Goal: Task Accomplishment & Management: Manage account settings

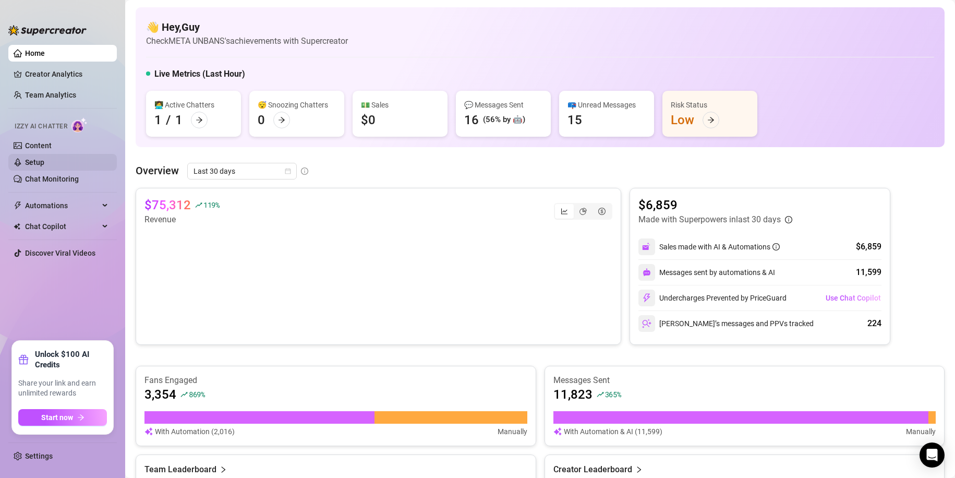
click at [44, 166] on link "Setup" at bounding box center [34, 162] width 19 height 8
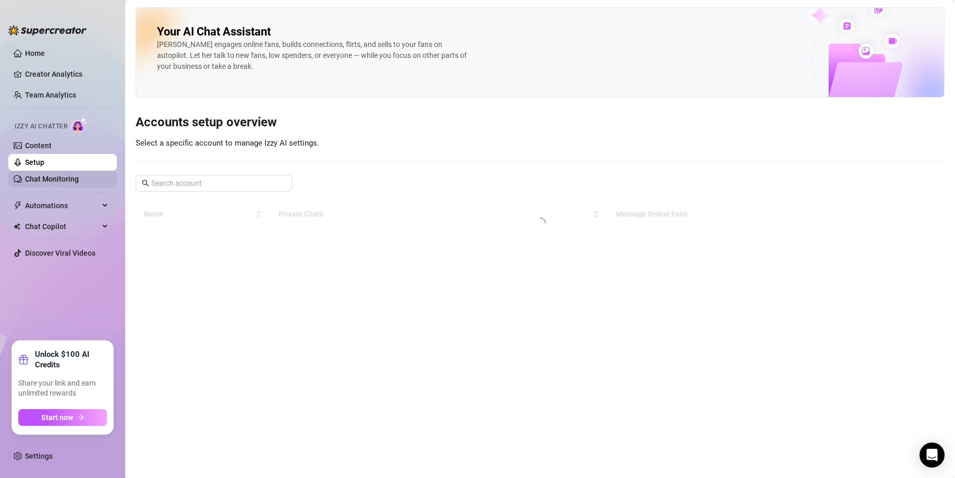
click at [71, 175] on link "Chat Monitoring" at bounding box center [52, 179] width 54 height 8
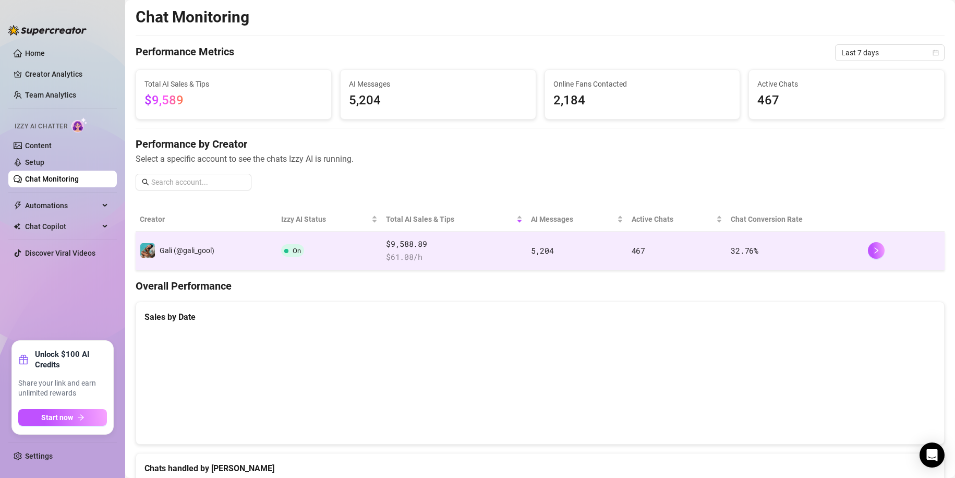
click at [354, 263] on td "On" at bounding box center [329, 251] width 105 height 39
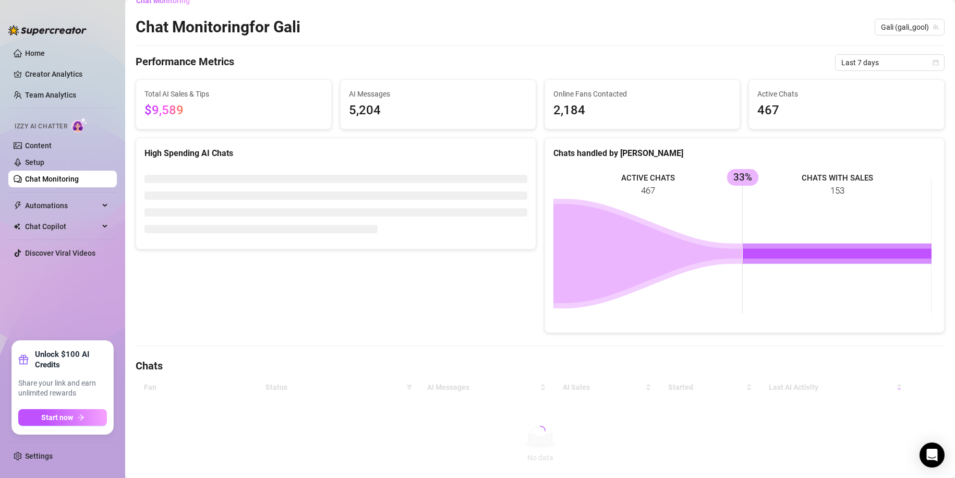
scroll to position [57, 0]
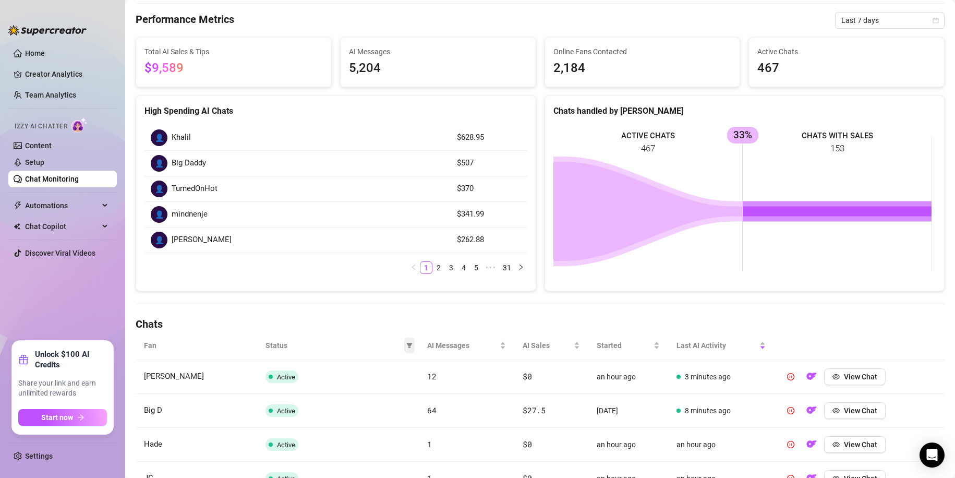
click at [404, 346] on span at bounding box center [409, 346] width 10 height 16
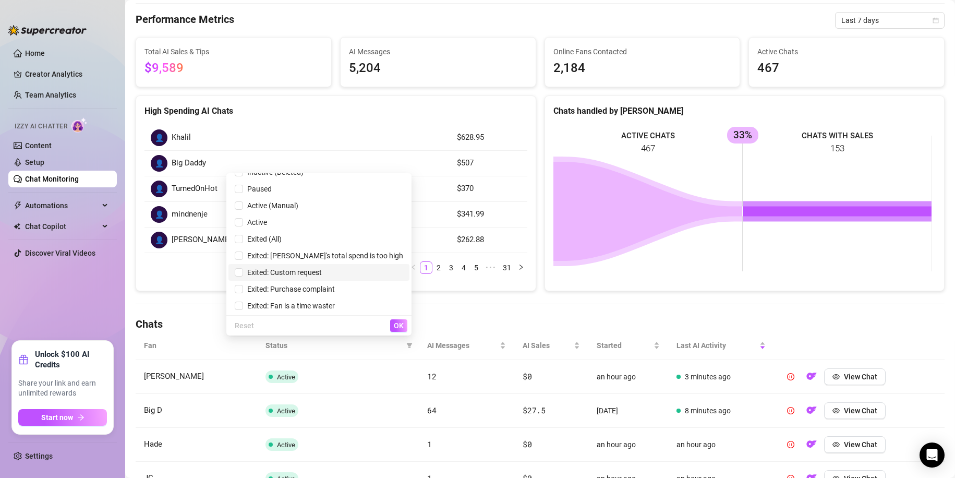
scroll to position [13, 0]
drag, startPoint x: 346, startPoint y: 301, endPoint x: 368, endPoint y: 312, distance: 24.3
click at [335, 301] on span "Exited: Fan is a time waster" at bounding box center [289, 304] width 92 height 8
click at [335, 306] on span "Exited: Fan is a time waster" at bounding box center [289, 304] width 92 height 8
checkbox input "false"
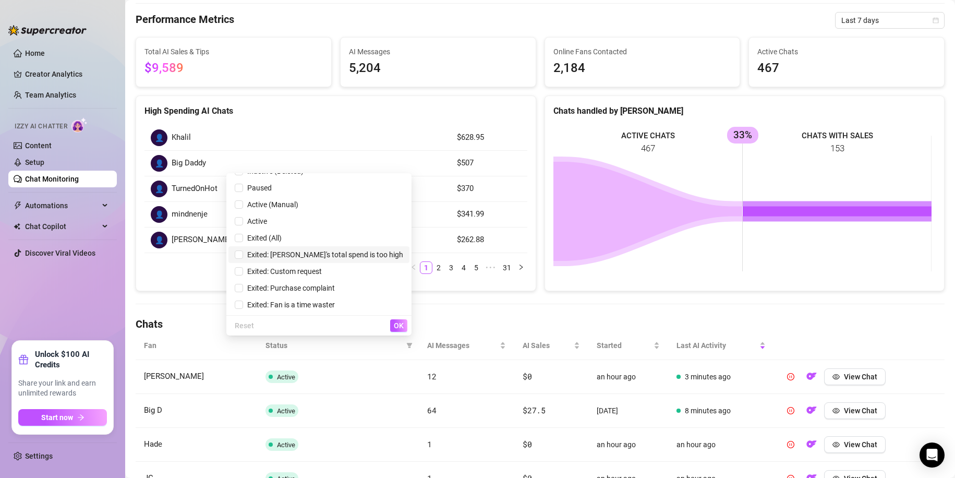
click at [348, 255] on span "Exited: [PERSON_NAME]'s total spend is too high" at bounding box center [323, 254] width 160 height 8
click at [352, 258] on span "Exited: [PERSON_NAME]'s total spend is too high" at bounding box center [323, 254] width 160 height 8
checkbox input "false"
click at [328, 239] on span "Exited (All)" at bounding box center [319, 237] width 169 height 11
click at [404, 325] on button "OK" at bounding box center [398, 325] width 17 height 13
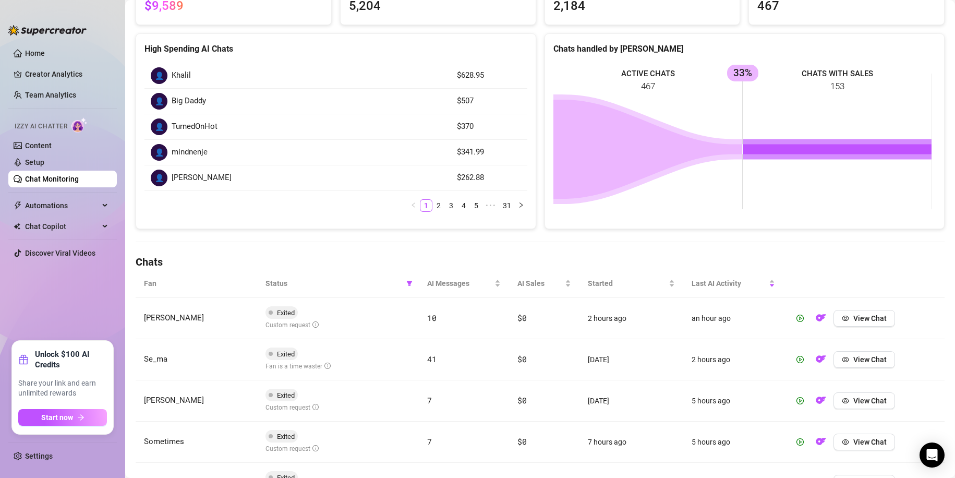
scroll to position [370, 0]
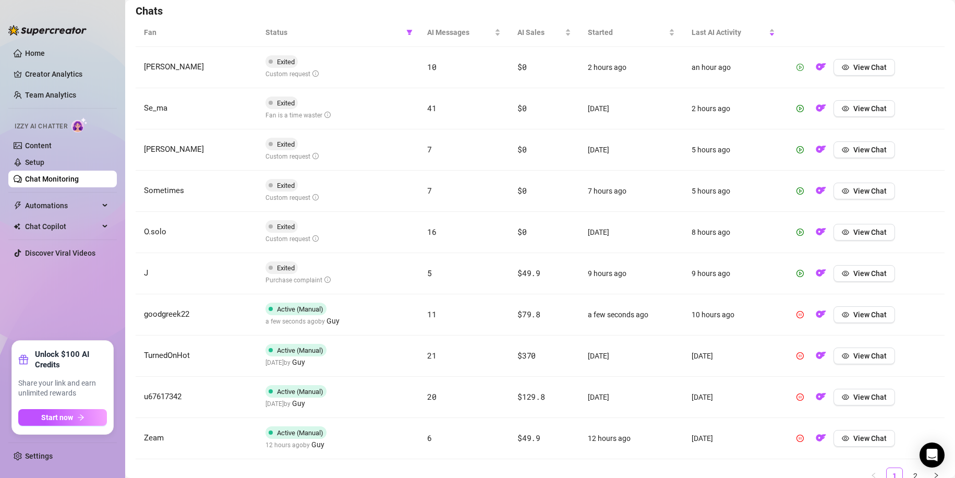
click at [792, 68] on button "button" at bounding box center [800, 67] width 17 height 17
drag, startPoint x: 796, startPoint y: 103, endPoint x: 791, endPoint y: 118, distance: 15.8
click at [796, 102] on button "button" at bounding box center [800, 108] width 17 height 17
click at [792, 145] on button "button" at bounding box center [800, 149] width 17 height 17
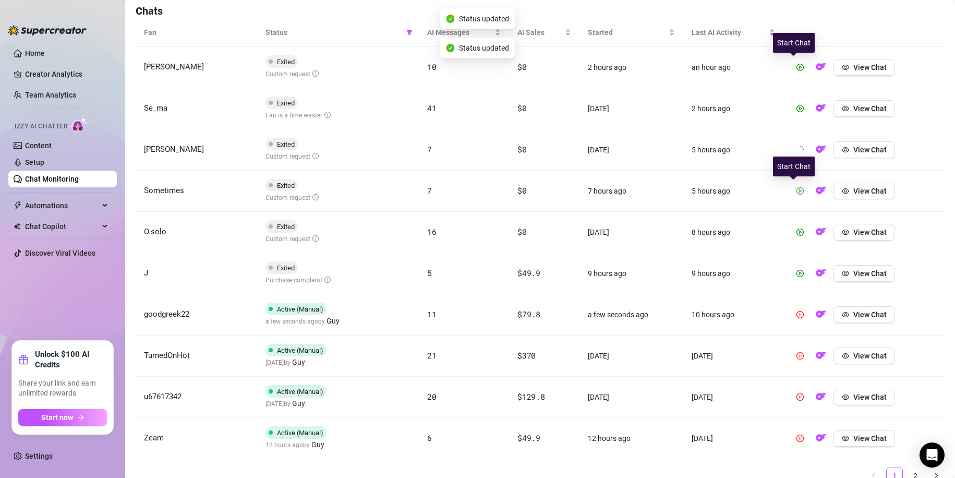
click at [797, 190] on icon "play-circle" at bounding box center [800, 190] width 7 height 7
click at [797, 230] on icon "play-circle" at bounding box center [800, 231] width 7 height 7
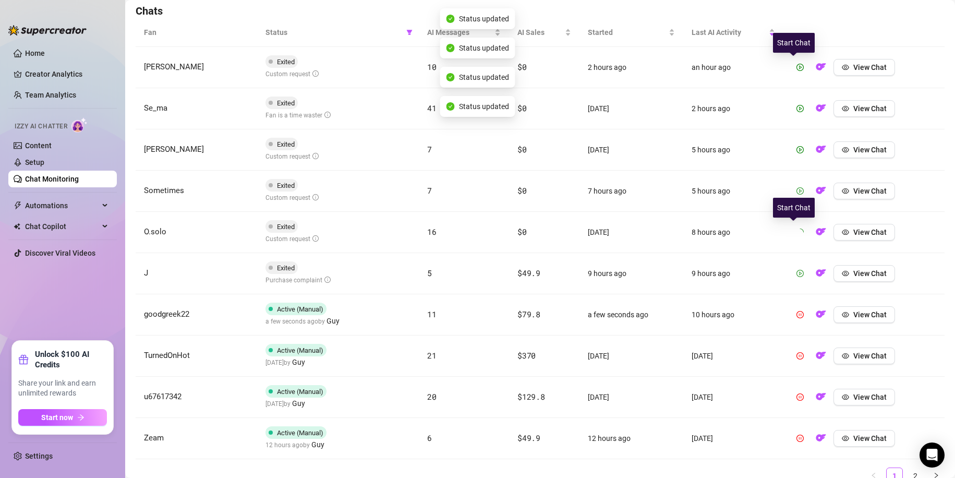
click at [797, 272] on icon "play-circle" at bounding box center [800, 273] width 7 height 7
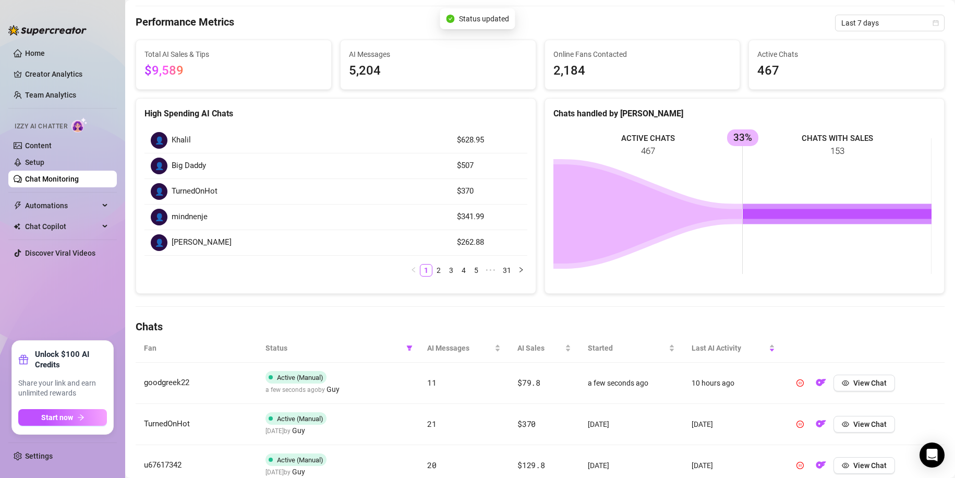
scroll to position [0, 0]
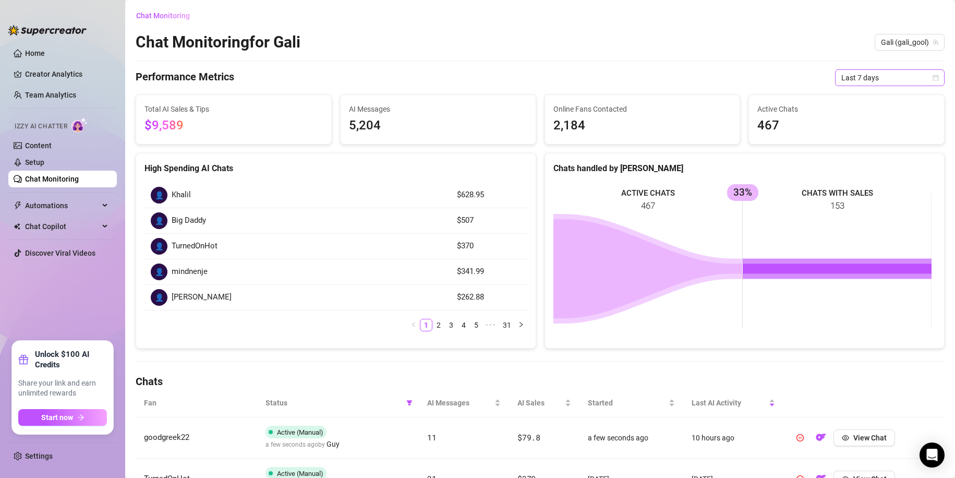
click at [859, 81] on span "Last 7 days" at bounding box center [889, 78] width 97 height 16
click at [855, 101] on div "Last 24 hours" at bounding box center [881, 98] width 93 height 11
click at [862, 80] on span "Last 24 hours" at bounding box center [889, 78] width 97 height 16
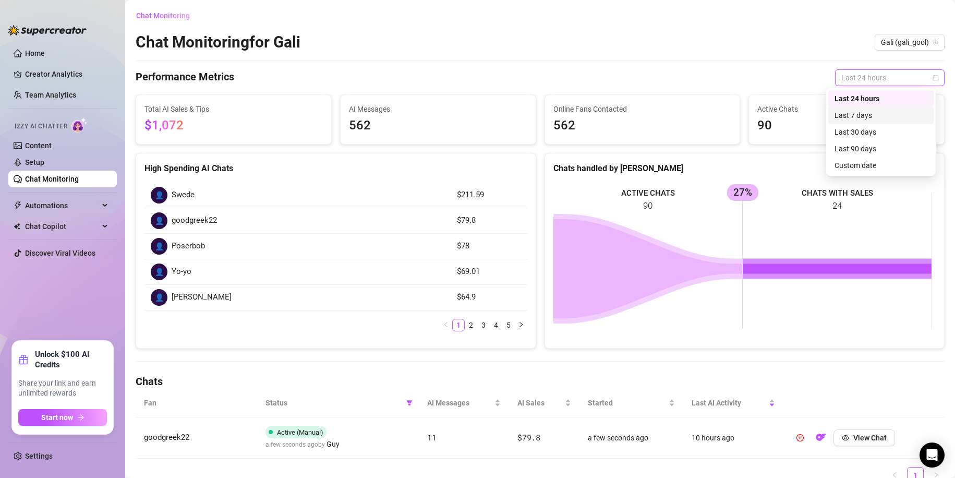
click at [859, 110] on div "Last 7 days" at bounding box center [881, 115] width 93 height 11
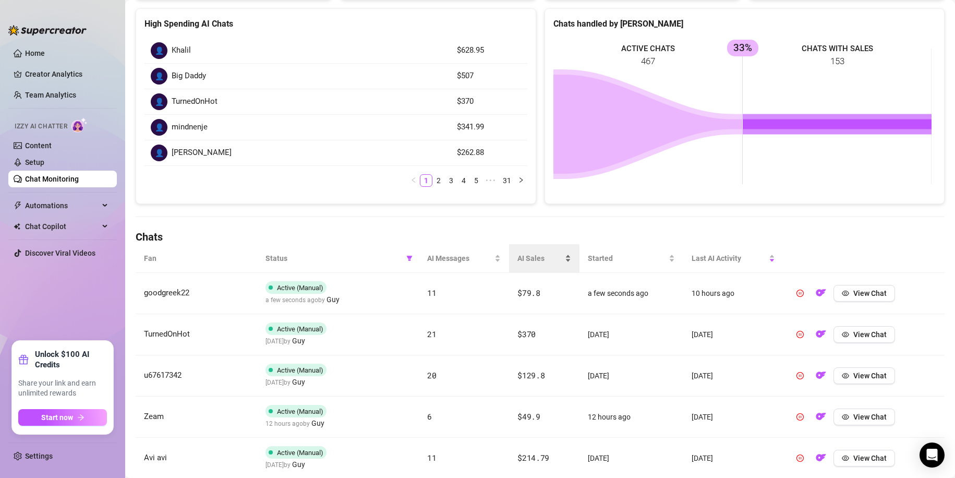
scroll to position [261, 0]
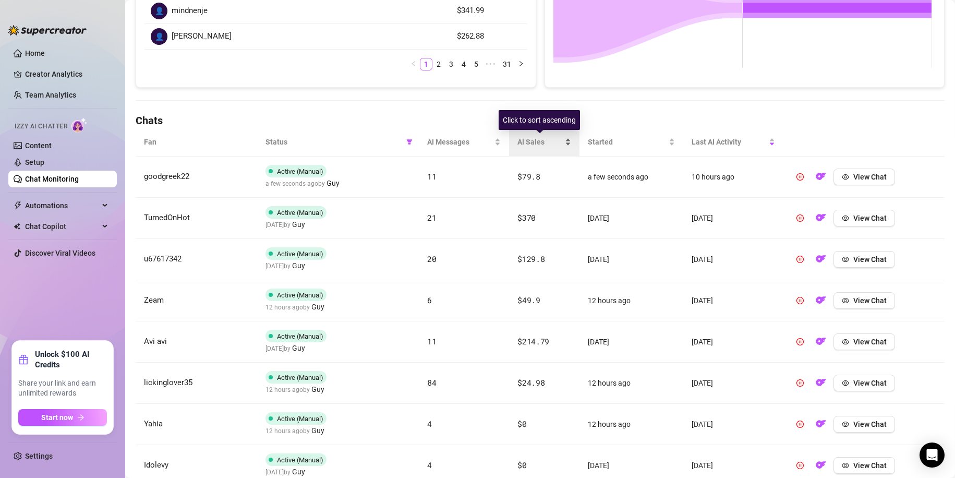
click at [566, 143] on div "AI Sales" at bounding box center [544, 141] width 53 height 11
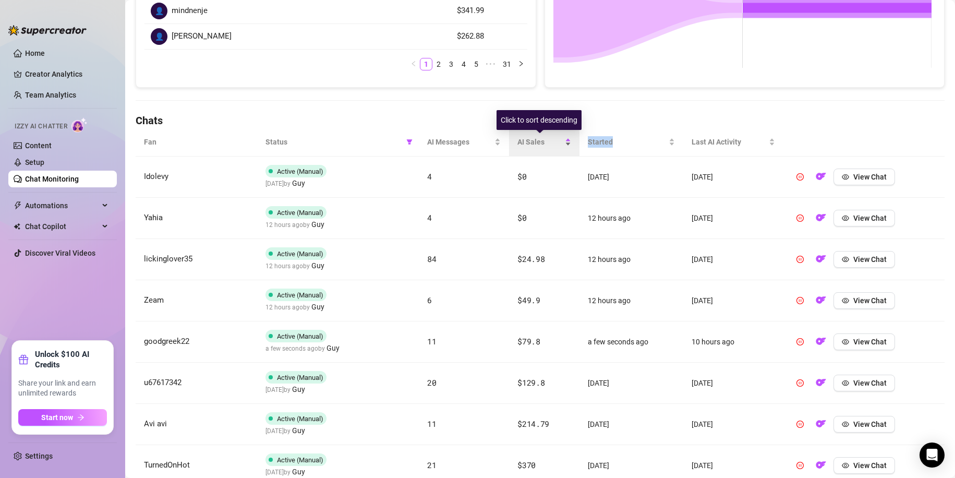
click at [565, 143] on div "AI Sales" at bounding box center [544, 141] width 53 height 11
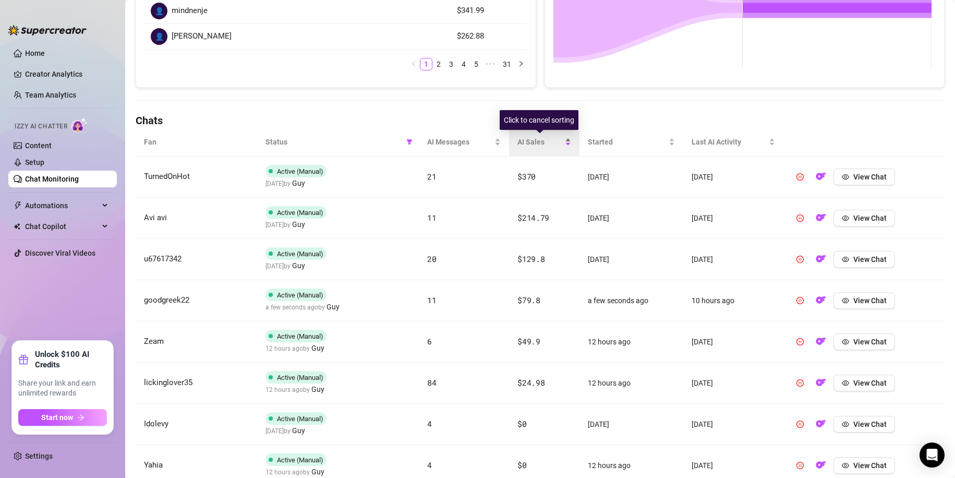
click at [565, 143] on div "AI Sales" at bounding box center [544, 141] width 53 height 11
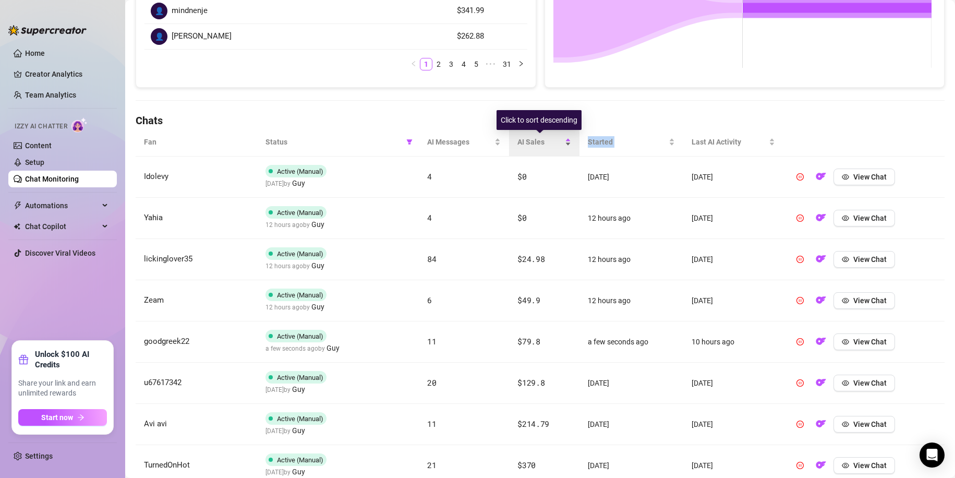
click at [565, 143] on div "AI Sales" at bounding box center [544, 141] width 53 height 11
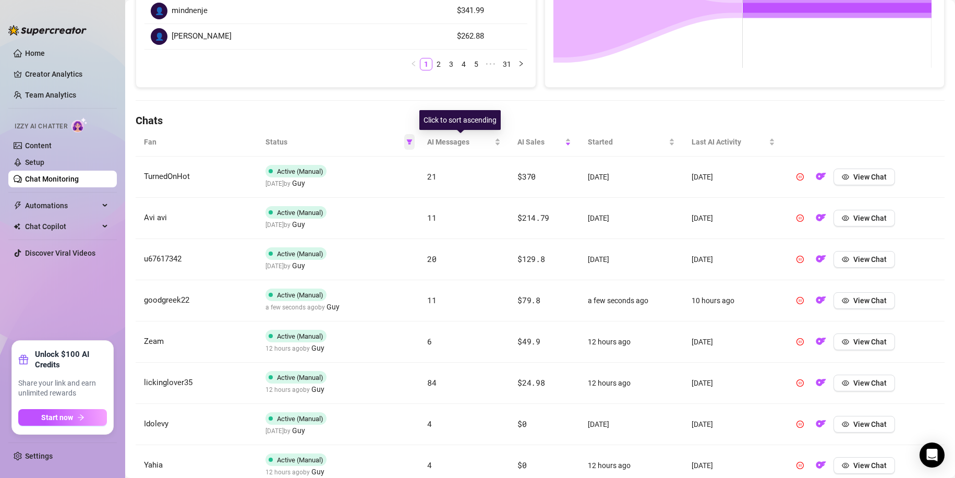
click at [406, 142] on icon "filter" at bounding box center [409, 142] width 6 height 6
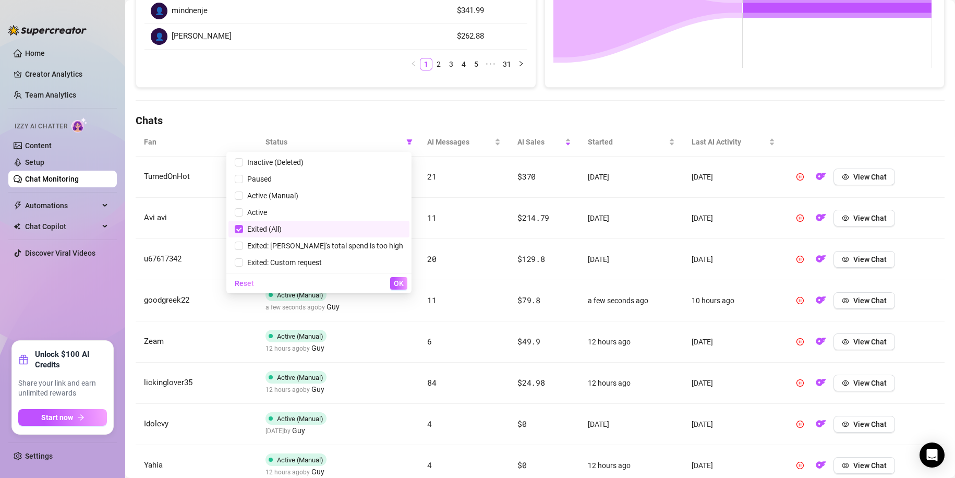
scroll to position [0, 0]
click at [329, 234] on span "Exited (All)" at bounding box center [319, 228] width 169 height 11
checkbox input "false"
drag, startPoint x: 405, startPoint y: 285, endPoint x: 472, endPoint y: 226, distance: 89.1
click at [405, 284] on button "OK" at bounding box center [398, 283] width 17 height 13
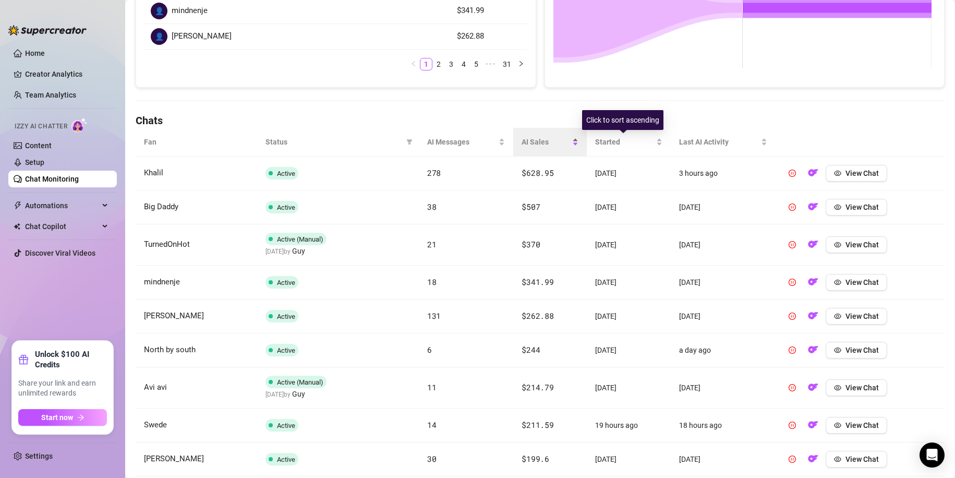
click at [570, 146] on div "AI Sales" at bounding box center [550, 141] width 57 height 11
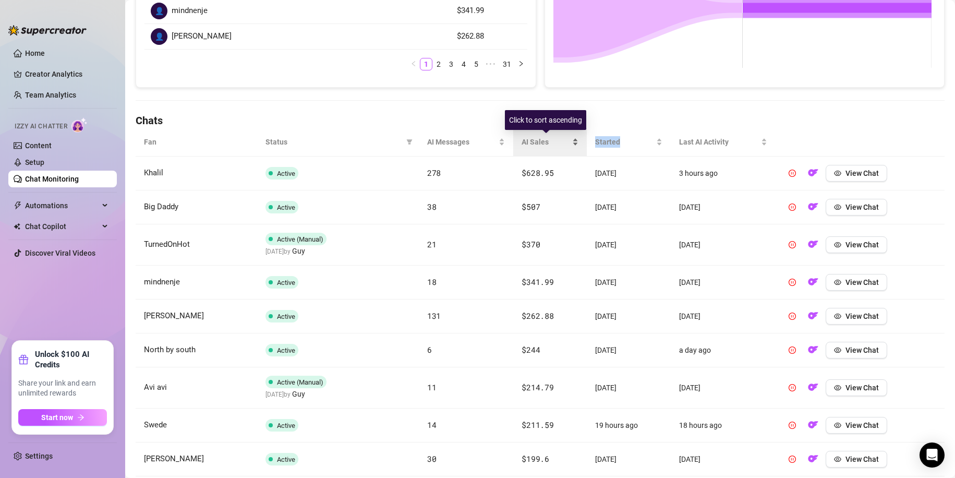
click at [570, 146] on div "AI Sales" at bounding box center [550, 141] width 57 height 11
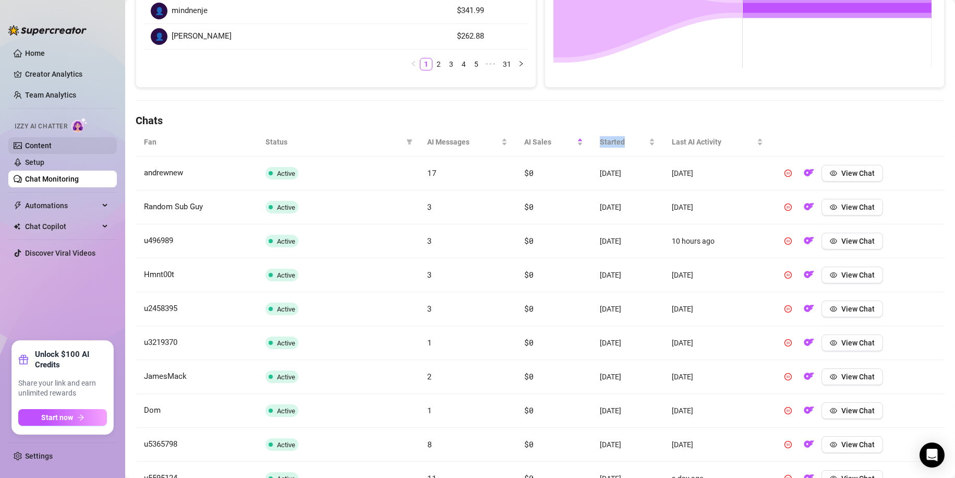
click at [52, 141] on link "Content" at bounding box center [38, 145] width 27 height 8
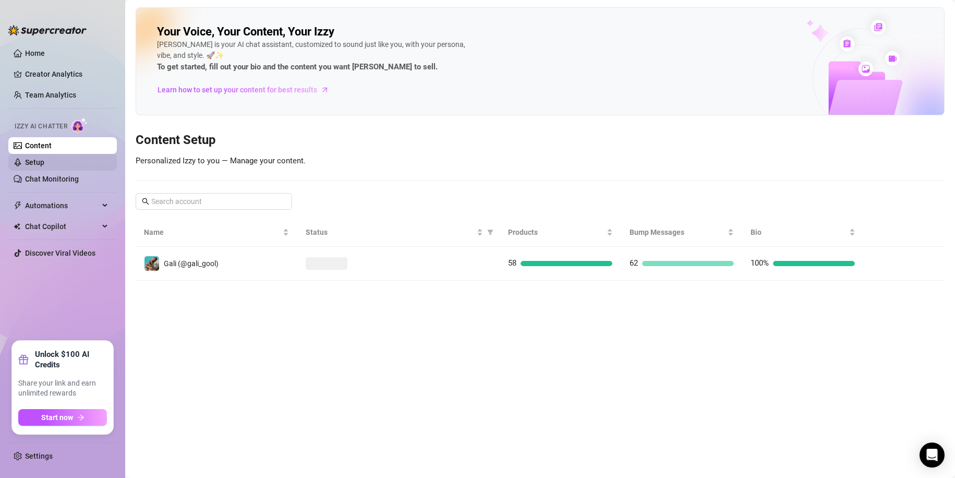
click at [44, 161] on link "Setup" at bounding box center [34, 162] width 19 height 8
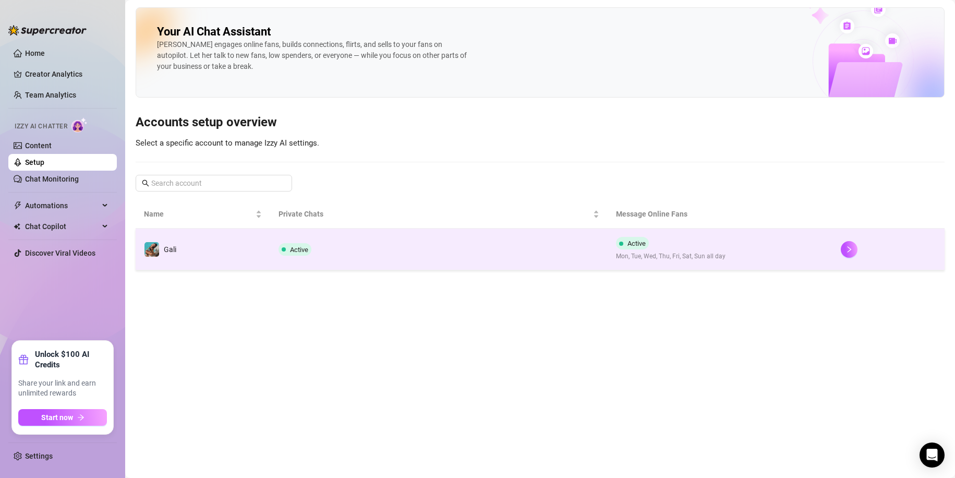
click at [582, 235] on td "Active" at bounding box center [438, 249] width 337 height 42
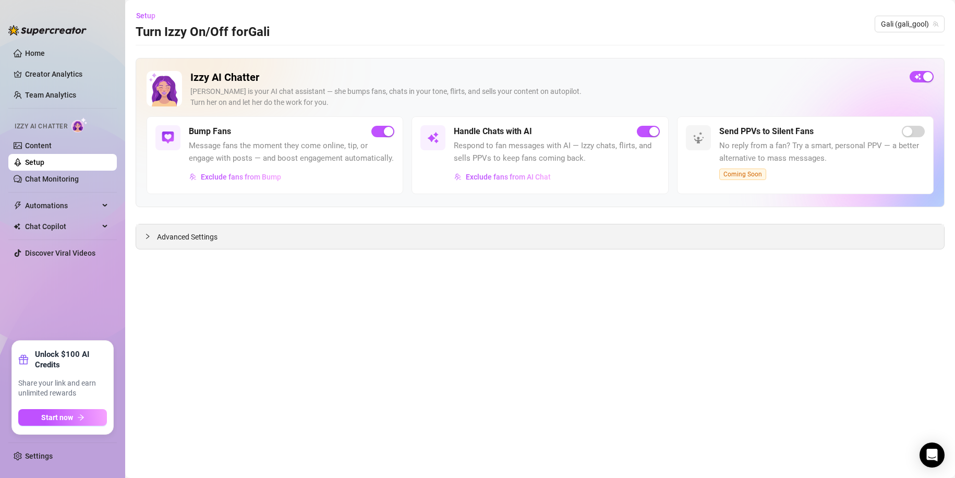
click at [471, 236] on div "Advanced Settings" at bounding box center [540, 236] width 808 height 25
click at [214, 239] on span "Advanced Settings" at bounding box center [187, 236] width 61 height 11
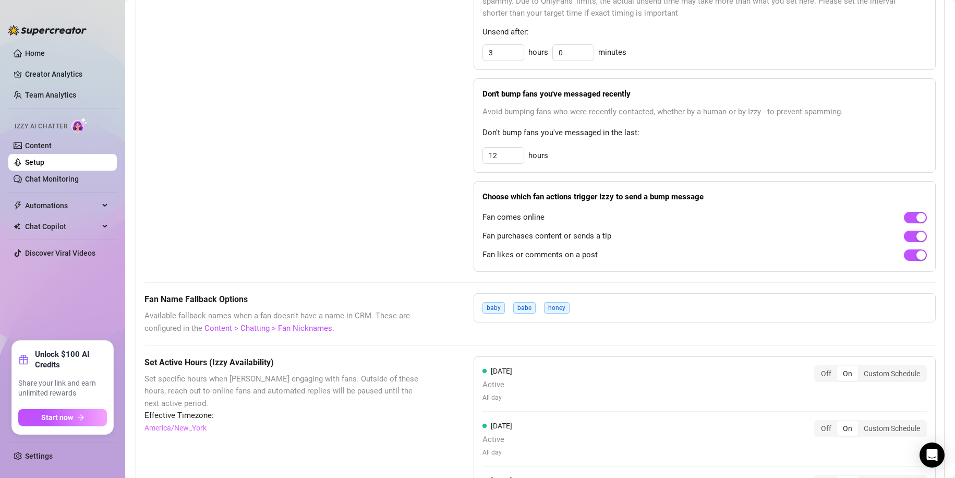
scroll to position [513, 0]
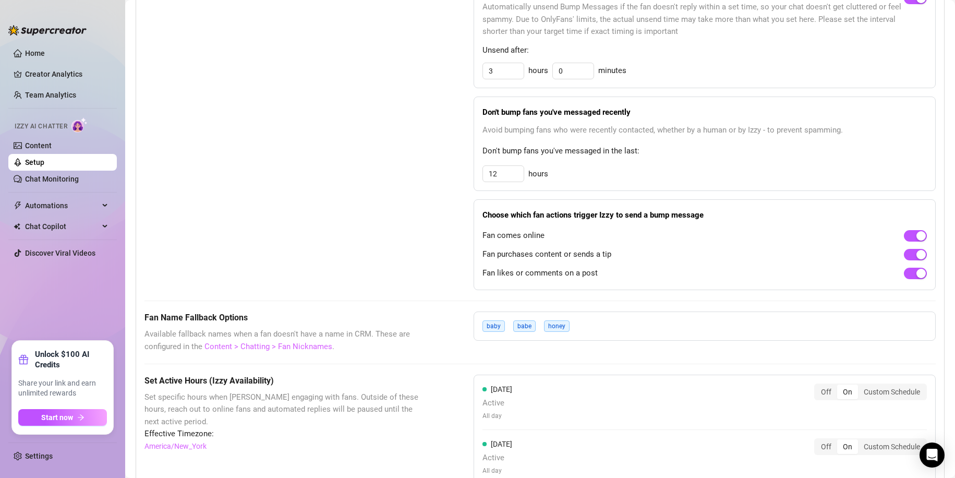
click at [289, 351] on link "Content > Chatting > Fan Nicknames" at bounding box center [269, 346] width 128 height 9
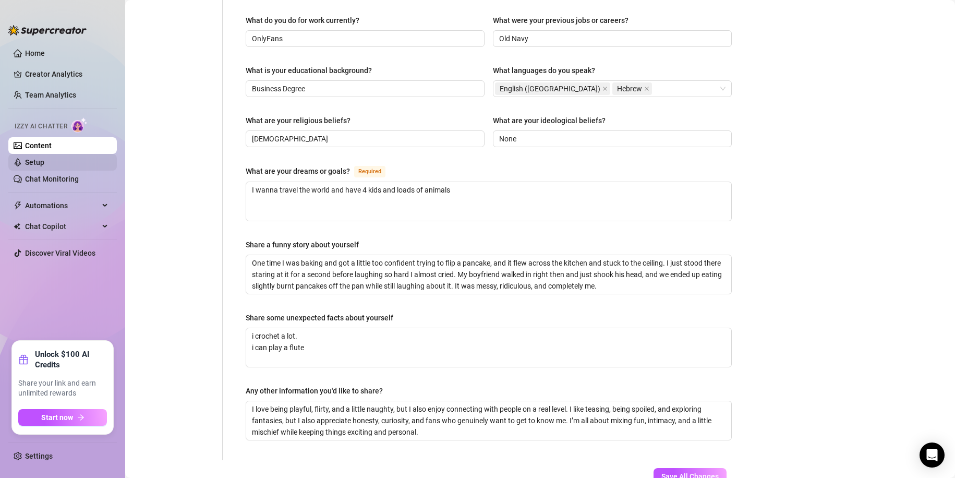
click at [44, 161] on link "Setup" at bounding box center [34, 162] width 19 height 8
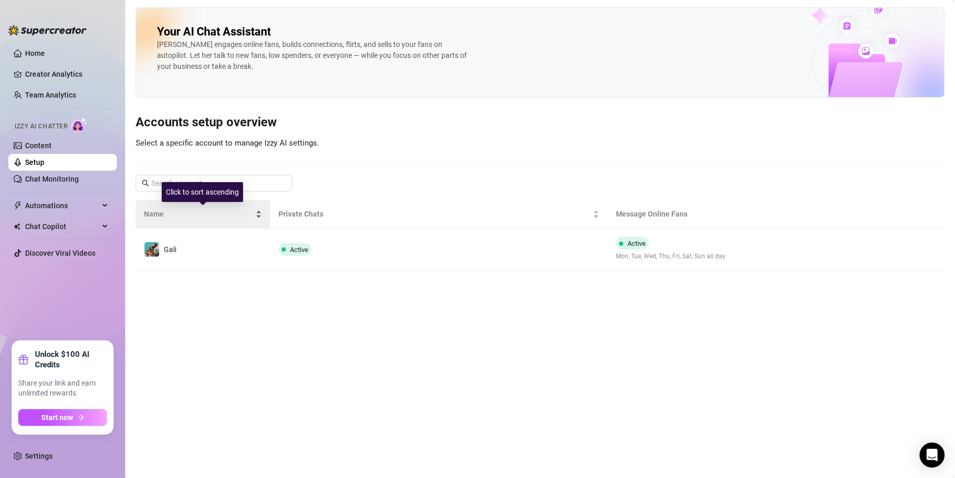
click at [213, 220] on div "Name" at bounding box center [203, 213] width 118 height 11
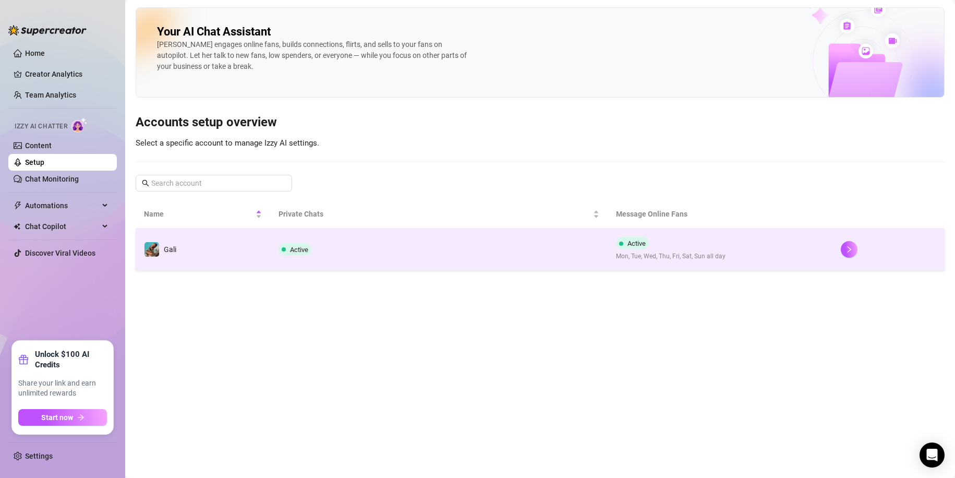
click at [167, 236] on td "Gali" at bounding box center [203, 249] width 135 height 42
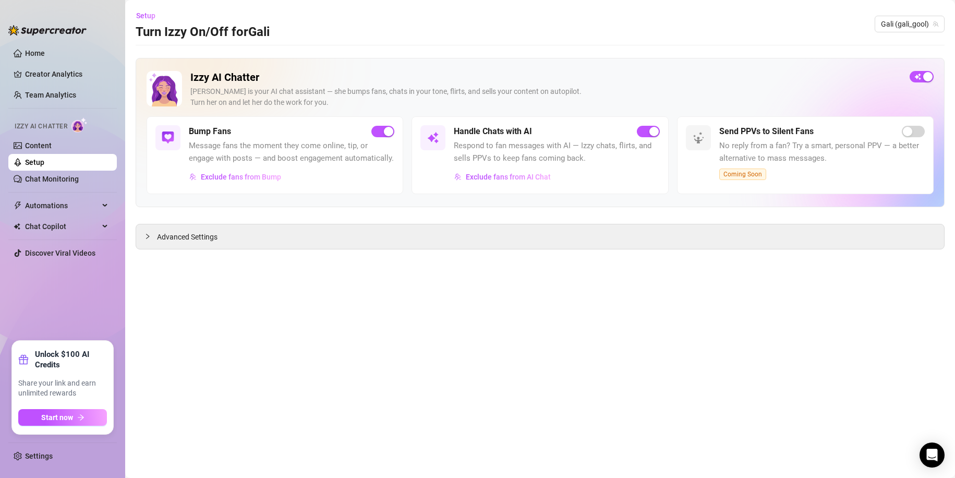
click at [257, 252] on main "Setup Turn Izzy On/Off for [PERSON_NAME] (gali_gool) Izzy AI Chatter [PERSON_NA…" at bounding box center [540, 239] width 830 height 478
click at [205, 232] on span "Advanced Settings" at bounding box center [187, 236] width 61 height 11
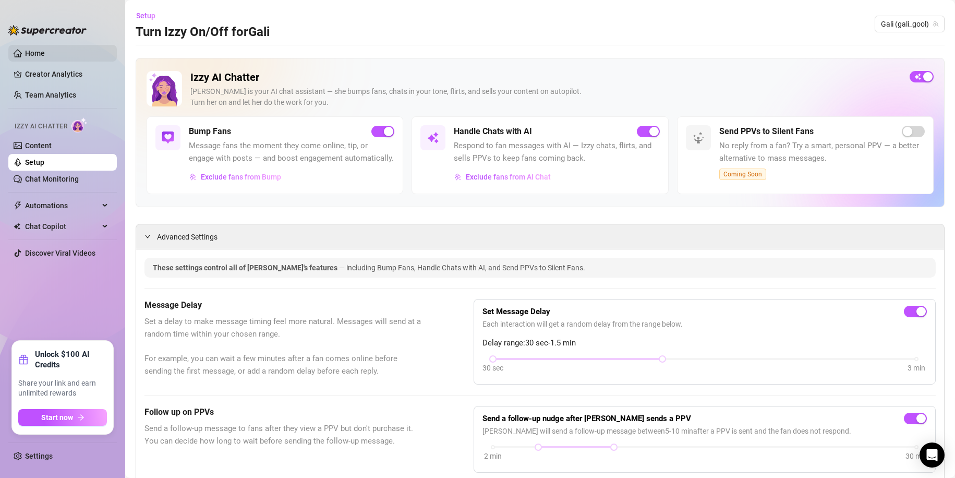
click at [25, 57] on link "Home" at bounding box center [35, 53] width 20 height 8
click at [27, 52] on link "Home" at bounding box center [35, 53] width 20 height 8
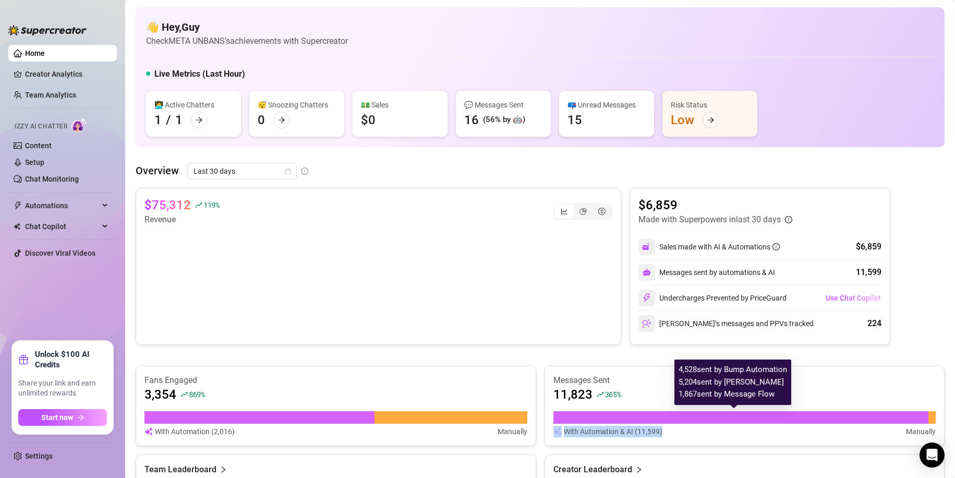
drag, startPoint x: 666, startPoint y: 429, endPoint x: 566, endPoint y: 422, distance: 101.0
click at [566, 422] on div "With Automation & AI (11,599) Manually" at bounding box center [745, 424] width 383 height 26
click at [623, 413] on div at bounding box center [742, 417] width 376 height 13
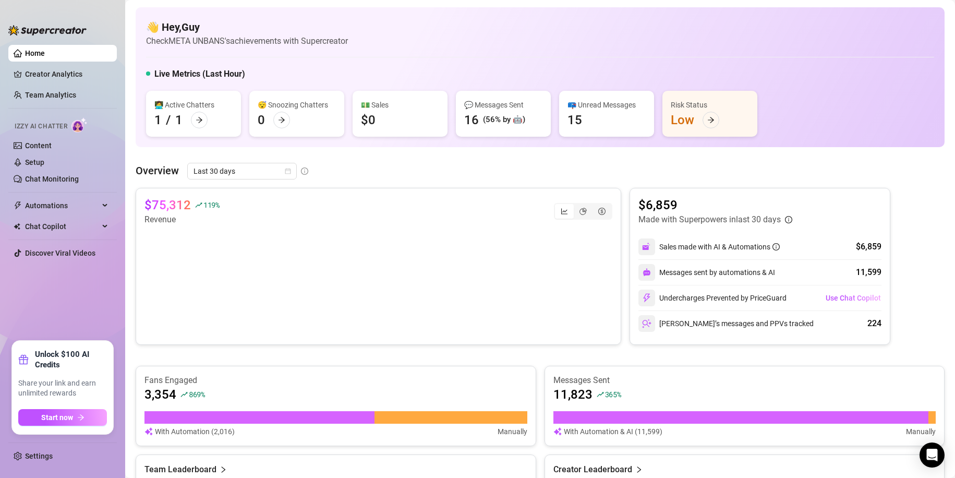
click at [53, 251] on link "Discover Viral Videos" at bounding box center [60, 253] width 70 height 8
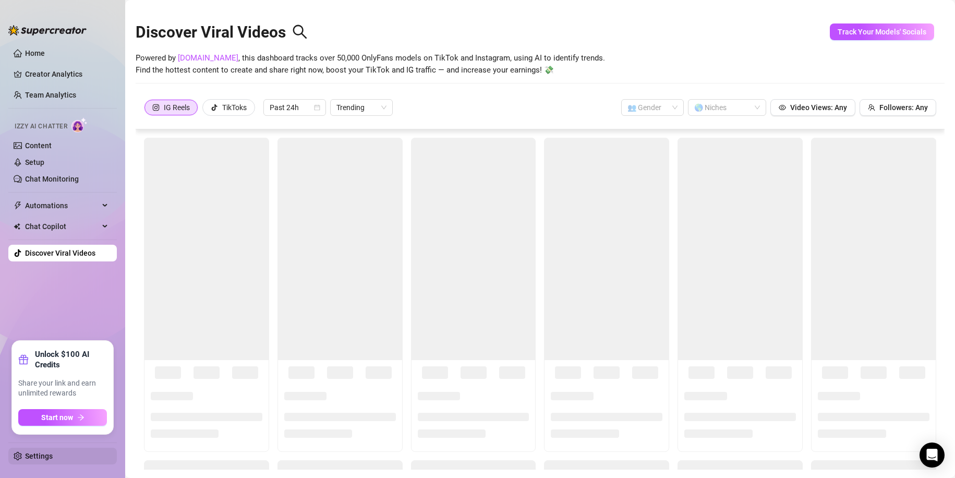
drag, startPoint x: 46, startPoint y: 453, endPoint x: 53, endPoint y: 449, distance: 7.8
click at [47, 453] on link "Settings" at bounding box center [39, 456] width 28 height 8
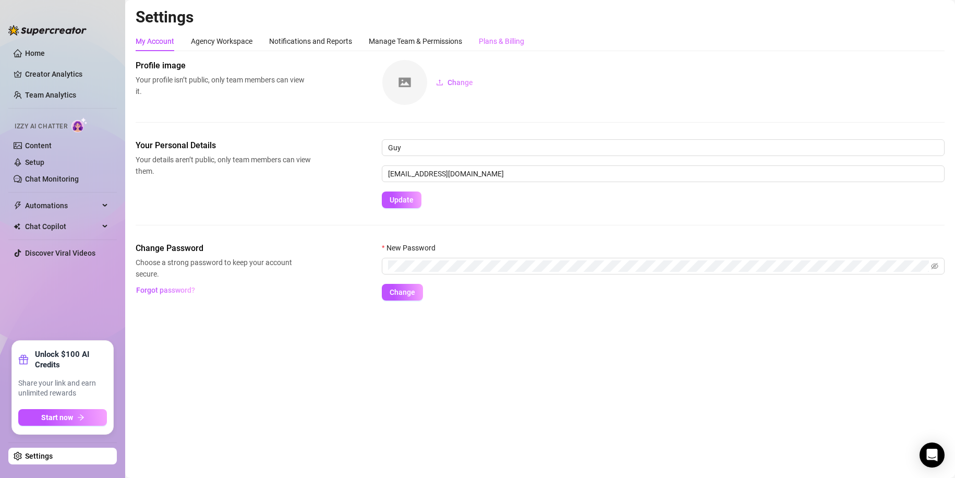
click at [499, 33] on div "Plans & Billing" at bounding box center [501, 41] width 45 height 20
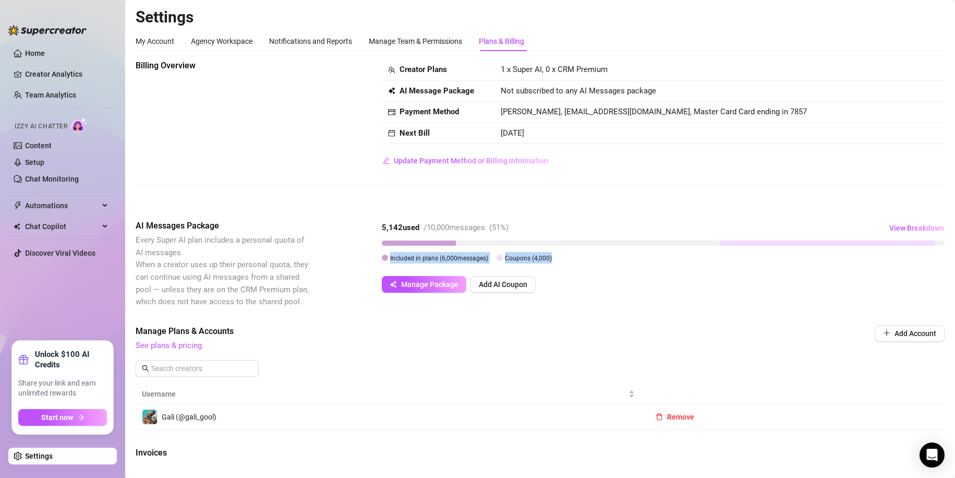
drag, startPoint x: 555, startPoint y: 251, endPoint x: 388, endPoint y: 254, distance: 167.5
click at [388, 254] on div "5,142 used / 10,000 messages ( 51 %) View Breakdown Included in plans ( 6,000 m…" at bounding box center [663, 242] width 563 height 44
click at [388, 254] on div "5,142 used / 10,000 messages ( 51 %) View Breakdown Included in plans ( 6,000 m…" at bounding box center [663, 256] width 563 height 73
click at [500, 168] on button "Update Payment Method or Billing Information" at bounding box center [465, 160] width 167 height 17
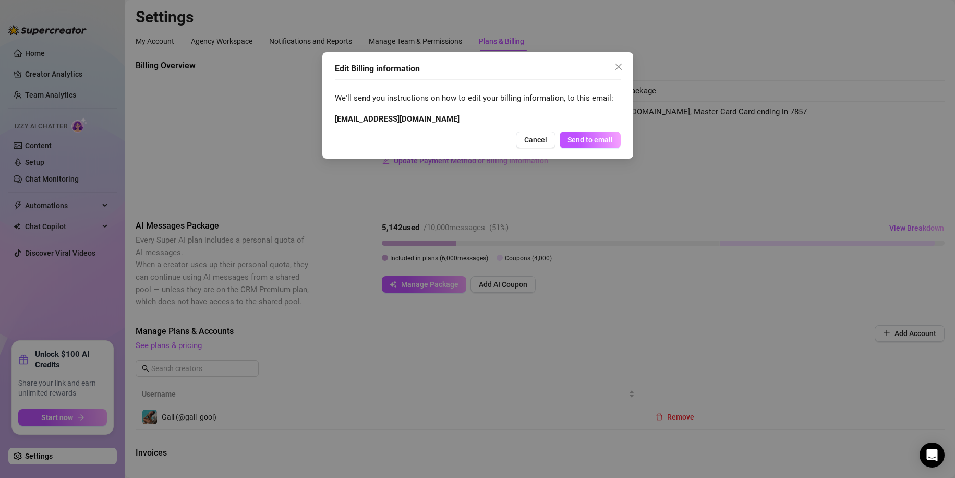
click at [616, 69] on icon "close" at bounding box center [619, 67] width 8 height 8
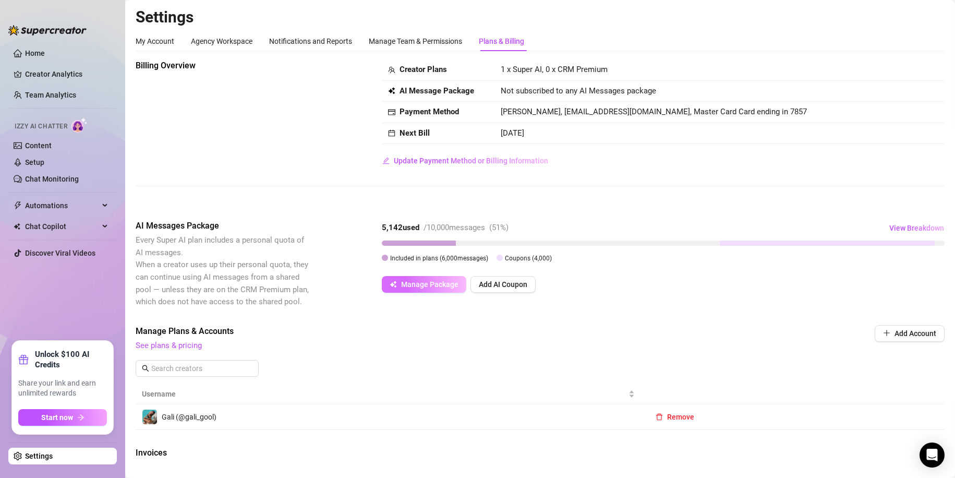
click at [431, 290] on button "Manage Package" at bounding box center [424, 284] width 85 height 17
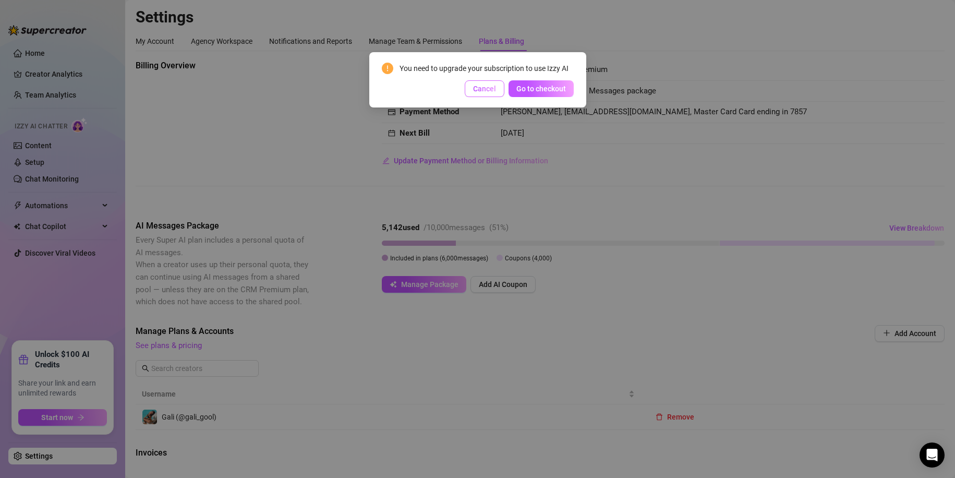
click at [486, 87] on span "Cancel" at bounding box center [484, 89] width 23 height 8
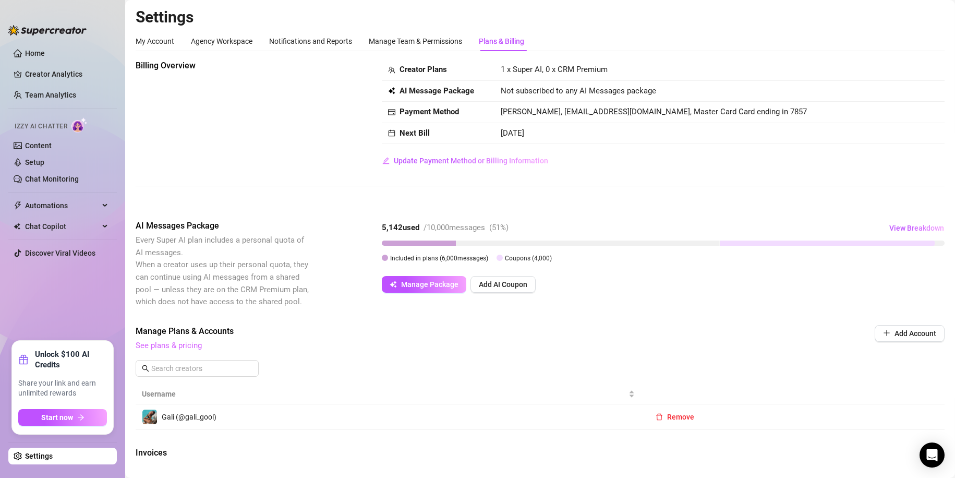
click at [173, 341] on link "See plans & pricing" at bounding box center [169, 345] width 66 height 9
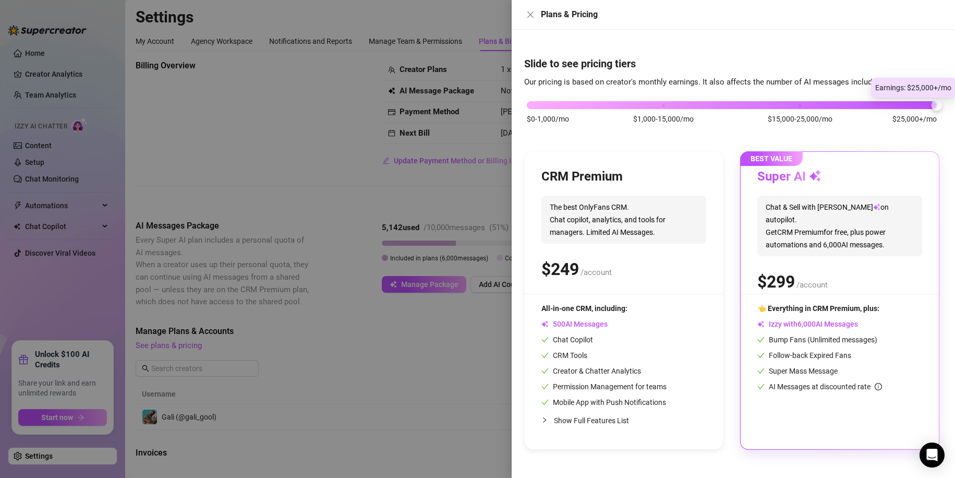
drag, startPoint x: 665, startPoint y: 106, endPoint x: 963, endPoint y: 101, distance: 298.5
click at [955, 101] on html "Home Creator Analytics Team Analytics Izzy AI Chatter Content Setup Chat Monito…" at bounding box center [477, 239] width 955 height 478
drag, startPoint x: 275, startPoint y: 136, endPoint x: 269, endPoint y: 136, distance: 6.3
click at [274, 136] on div at bounding box center [477, 239] width 955 height 478
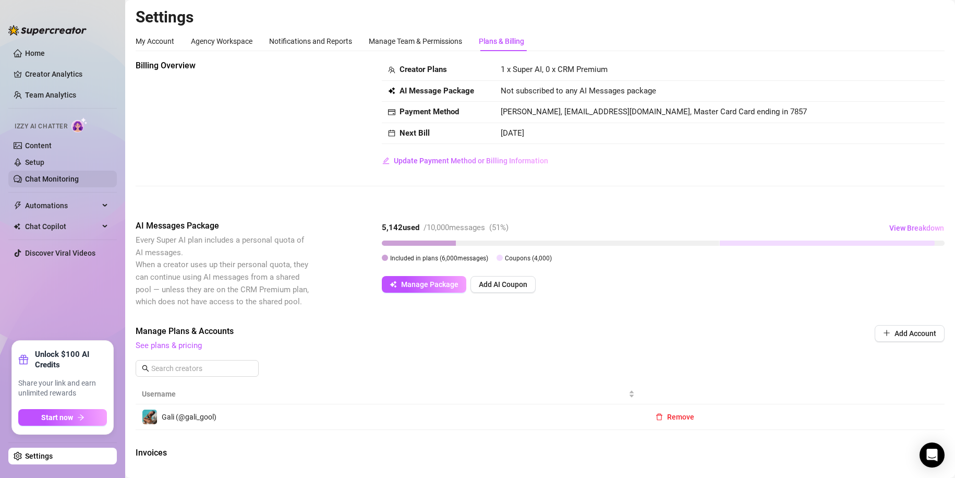
click at [66, 182] on link "Chat Monitoring" at bounding box center [52, 179] width 54 height 8
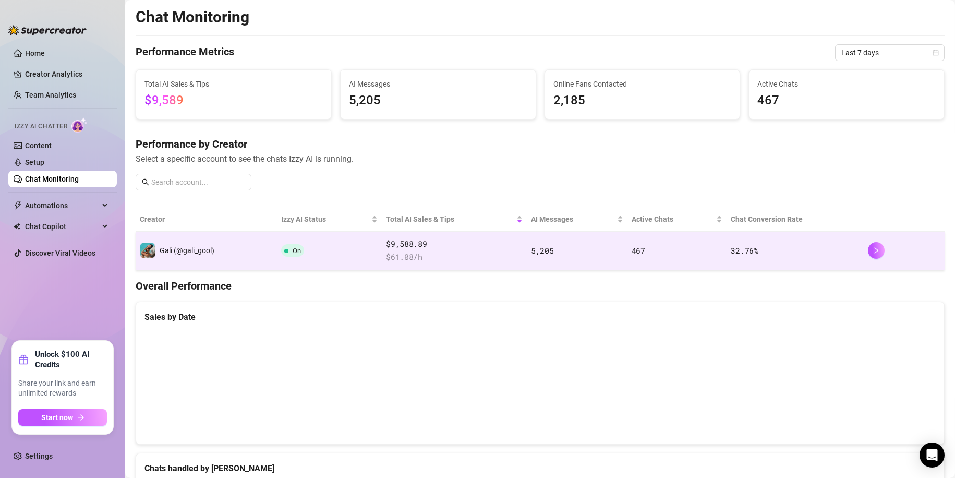
click at [334, 239] on td "On" at bounding box center [329, 251] width 105 height 39
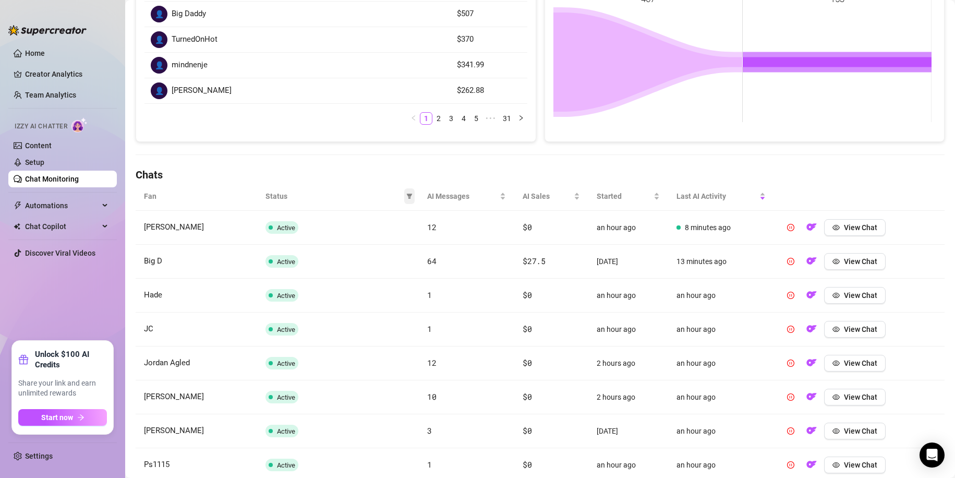
scroll to position [187, 0]
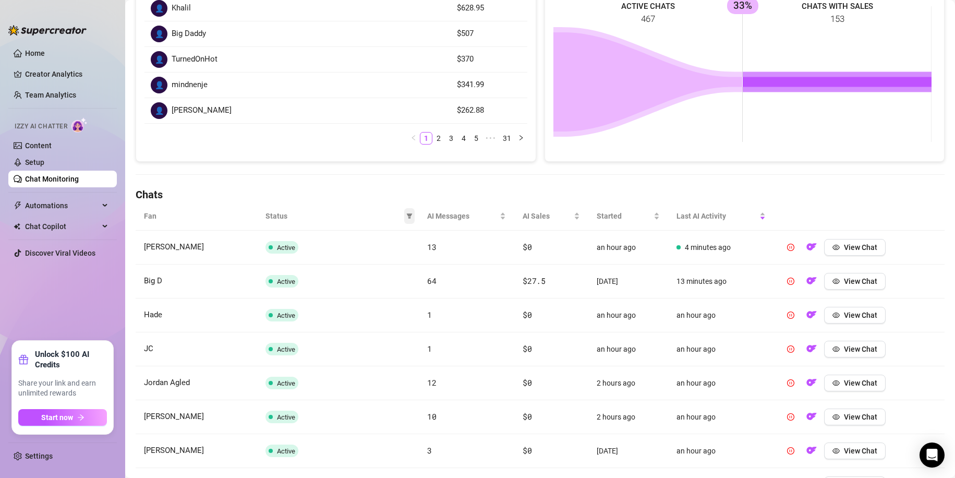
click at [405, 212] on span at bounding box center [409, 216] width 10 height 16
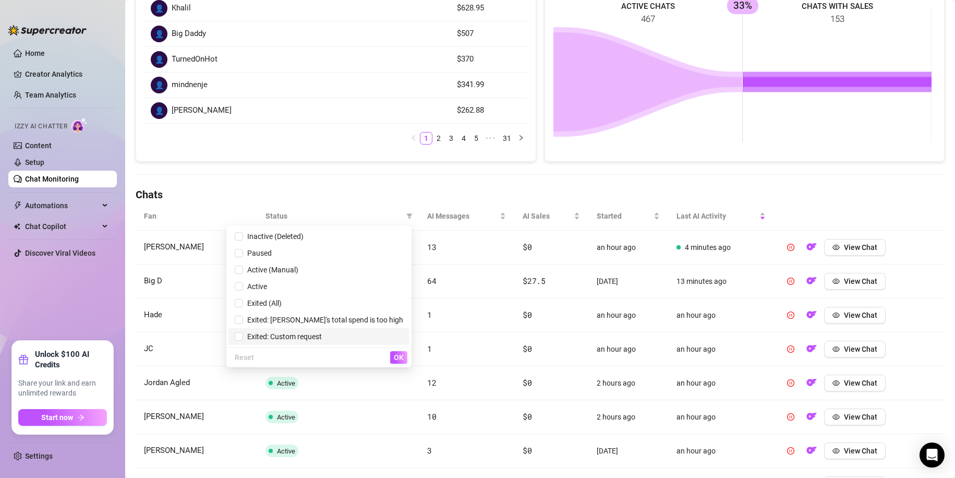
click at [322, 339] on span "Exited: Custom request" at bounding box center [282, 336] width 79 height 8
checkbox input "true"
click at [400, 353] on span "OK" at bounding box center [399, 357] width 10 height 8
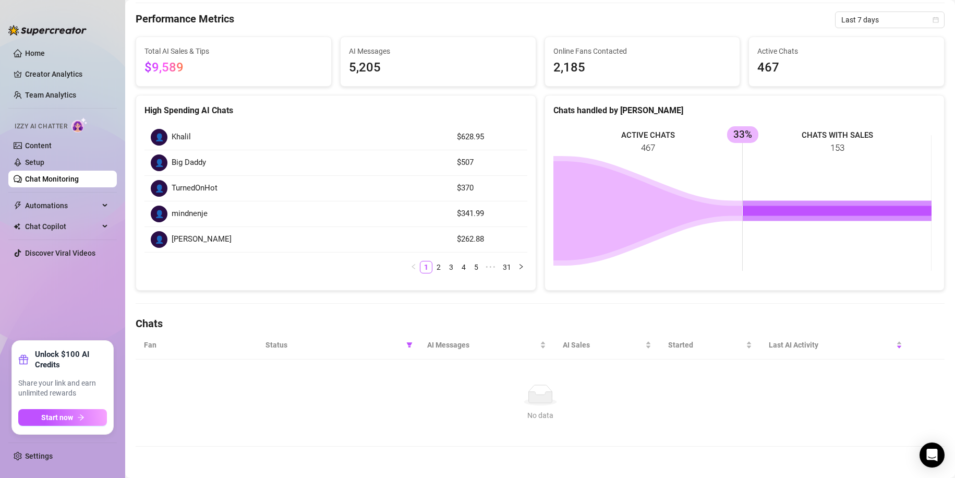
scroll to position [58, 0]
click at [406, 345] on icon "filter" at bounding box center [409, 345] width 6 height 6
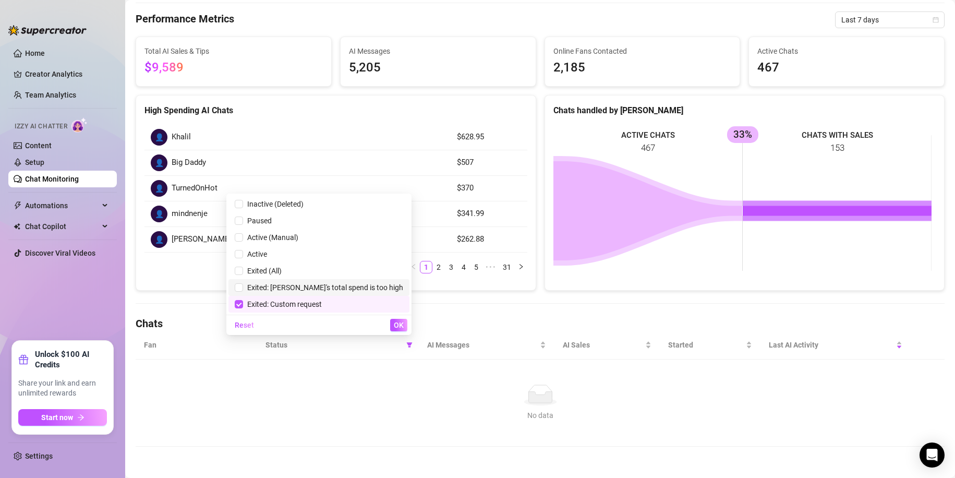
click at [338, 287] on span "Exited: [PERSON_NAME]'s total spend is too high" at bounding box center [323, 287] width 160 height 8
checkbox input "true"
click at [322, 300] on span "Exited: Custom request" at bounding box center [282, 304] width 79 height 8
checkbox input "false"
click at [394, 323] on span "OK" at bounding box center [399, 325] width 10 height 8
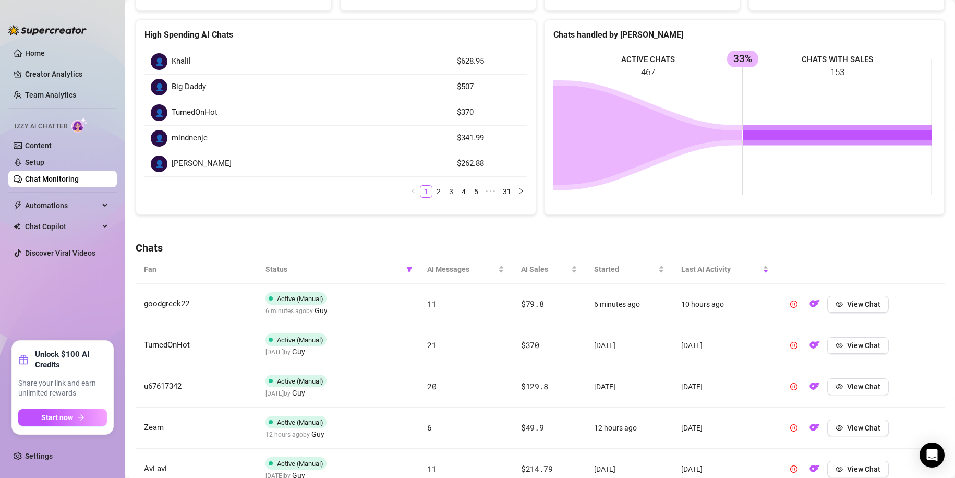
scroll to position [110, 0]
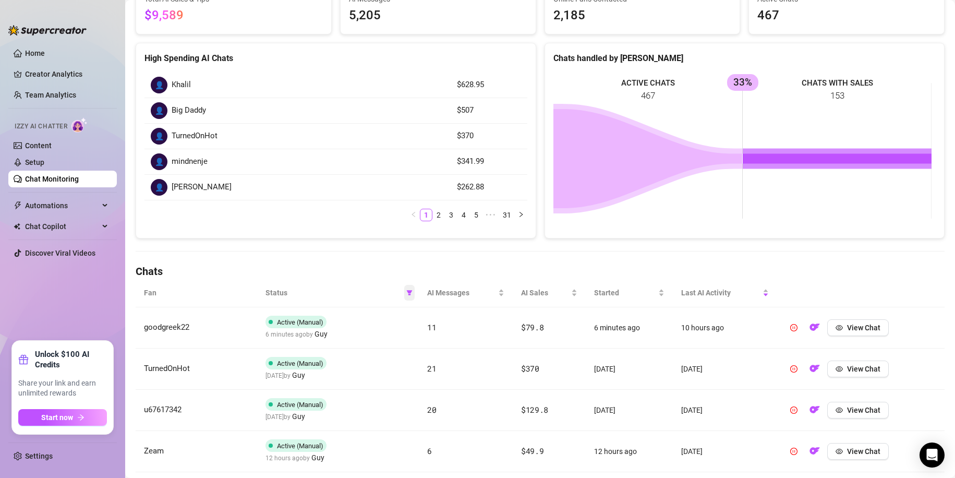
click at [406, 290] on icon "filter" at bounding box center [409, 293] width 6 height 6
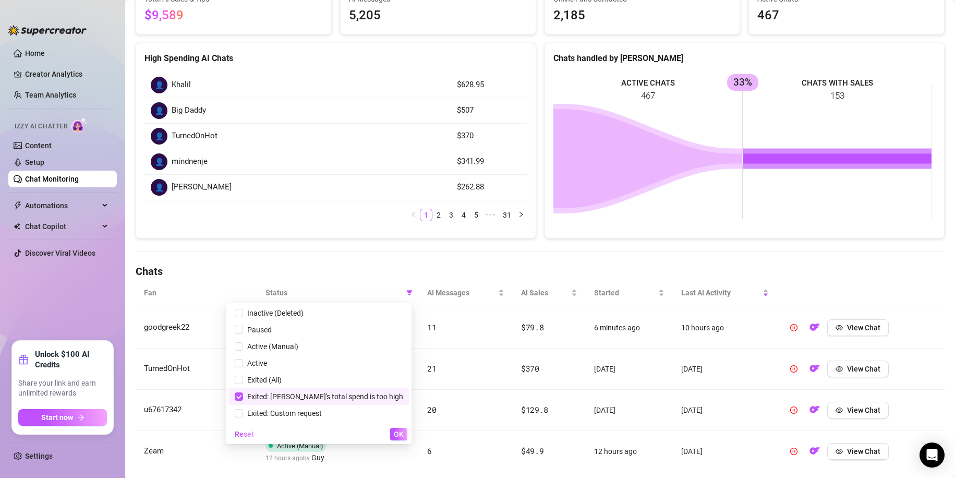
click at [327, 392] on span "Exited: [PERSON_NAME]'s total spend is too high" at bounding box center [323, 396] width 160 height 8
checkbox input "false"
click at [326, 381] on span "Exited (All)" at bounding box center [319, 379] width 169 height 11
checkbox input "true"
click at [404, 441] on div "Reset OK" at bounding box center [318, 434] width 185 height 20
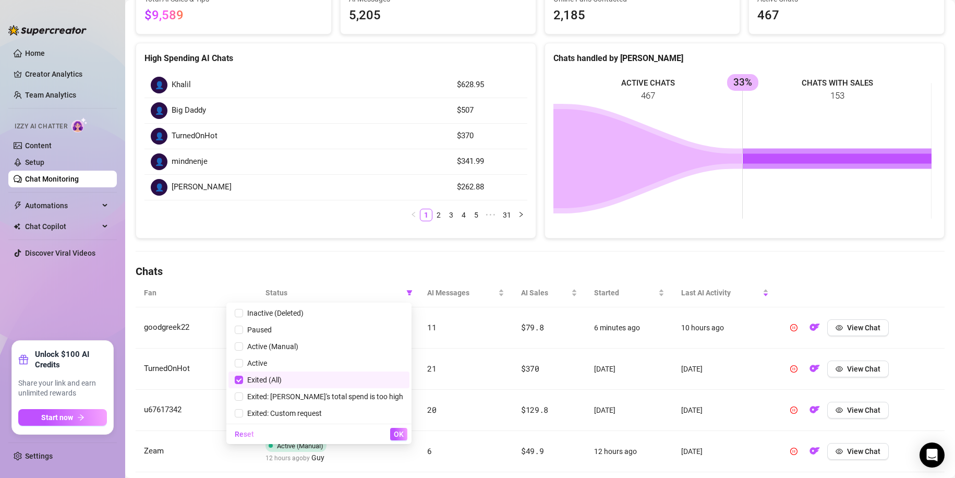
click at [401, 436] on span "OK" at bounding box center [399, 434] width 10 height 8
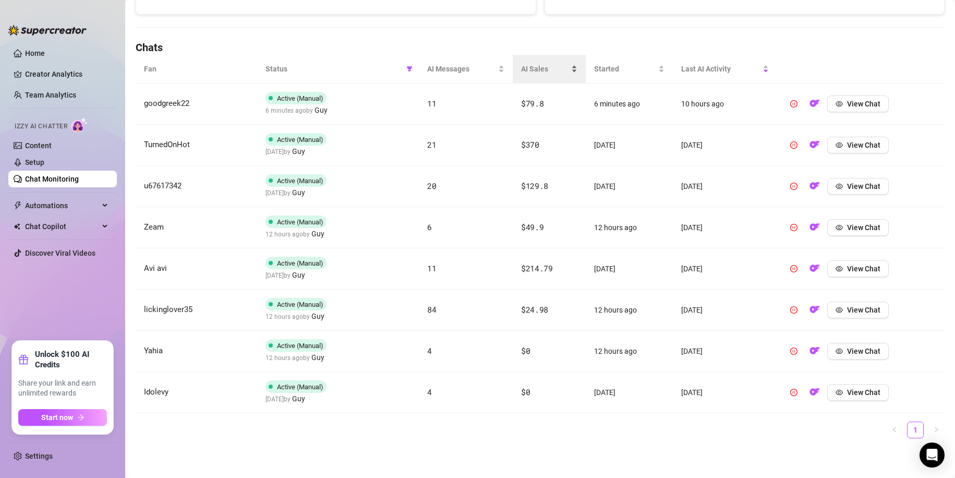
scroll to position [125, 0]
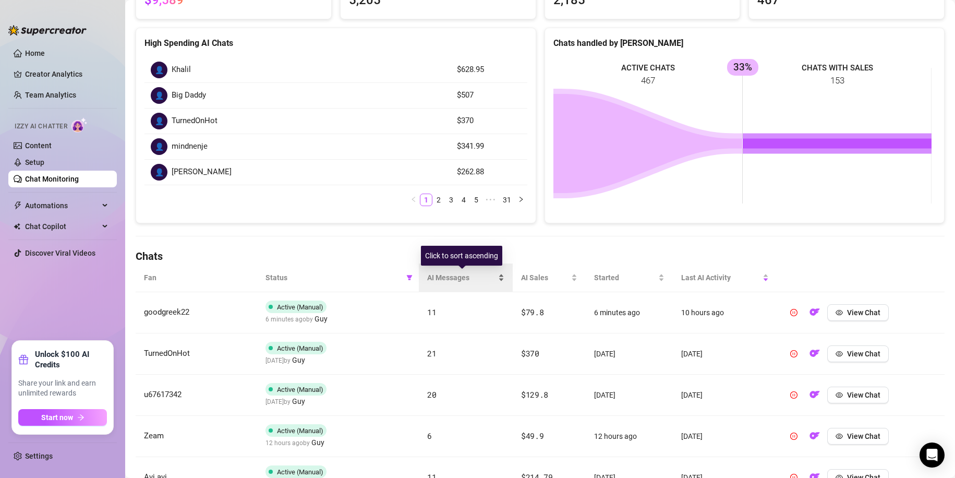
click at [431, 280] on span "AI Messages" at bounding box center [461, 277] width 69 height 11
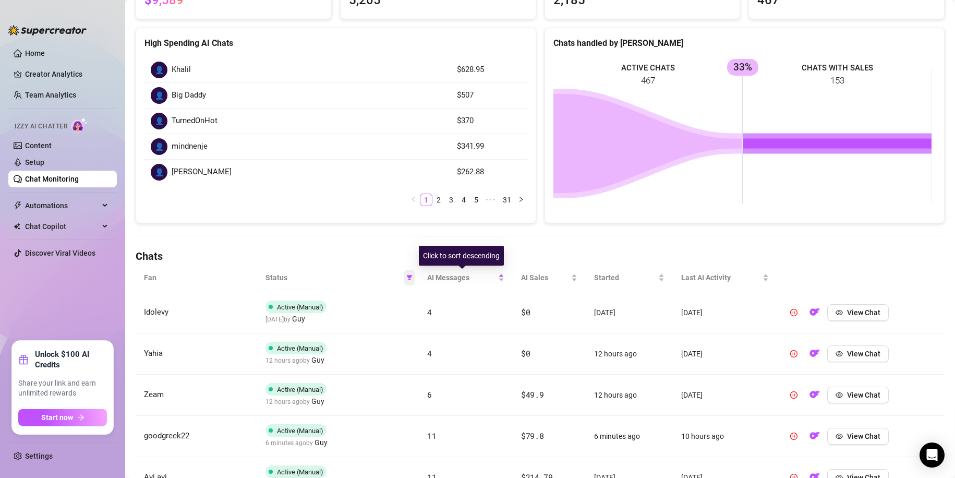
click at [408, 277] on icon "filter" at bounding box center [409, 277] width 6 height 5
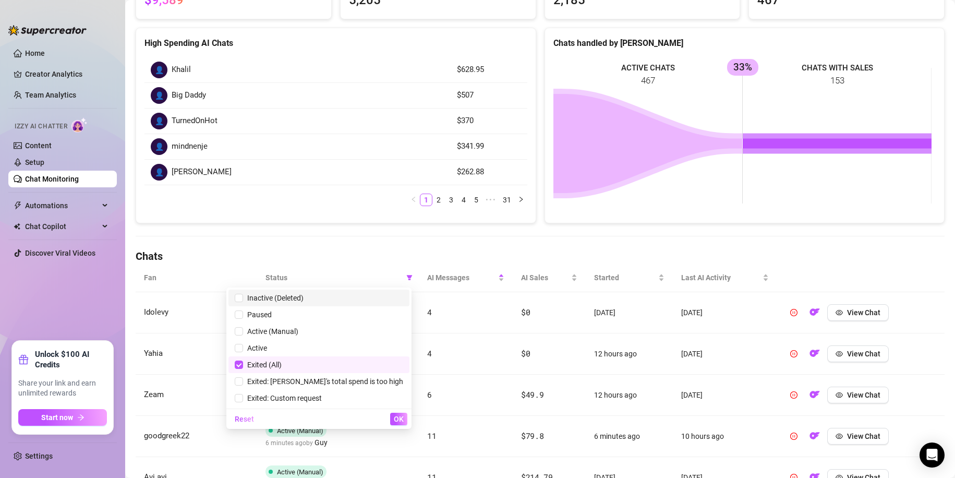
click at [304, 299] on span "Inactive (Deleted)" at bounding box center [273, 298] width 61 height 8
checkbox input "true"
click at [350, 360] on span "Exited (All)" at bounding box center [319, 364] width 169 height 11
checkbox input "false"
click at [394, 420] on span "OK" at bounding box center [399, 419] width 10 height 8
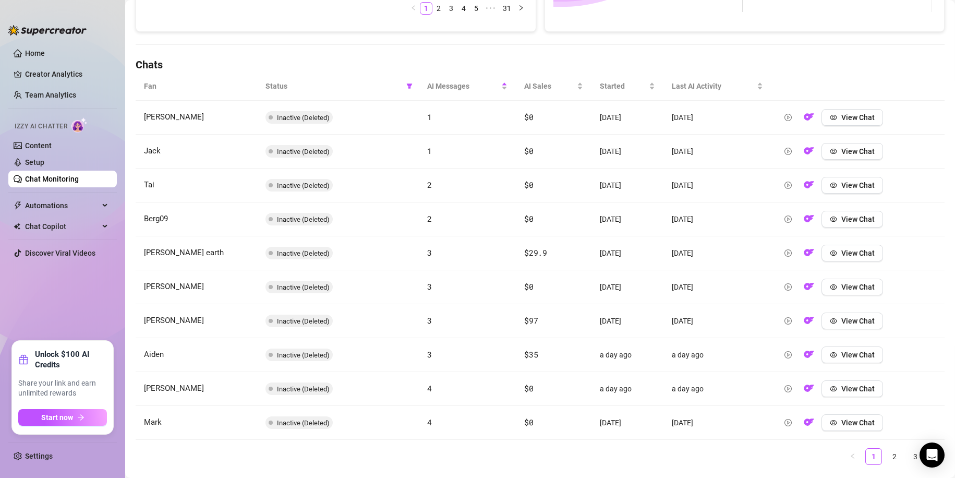
scroll to position [343, 0]
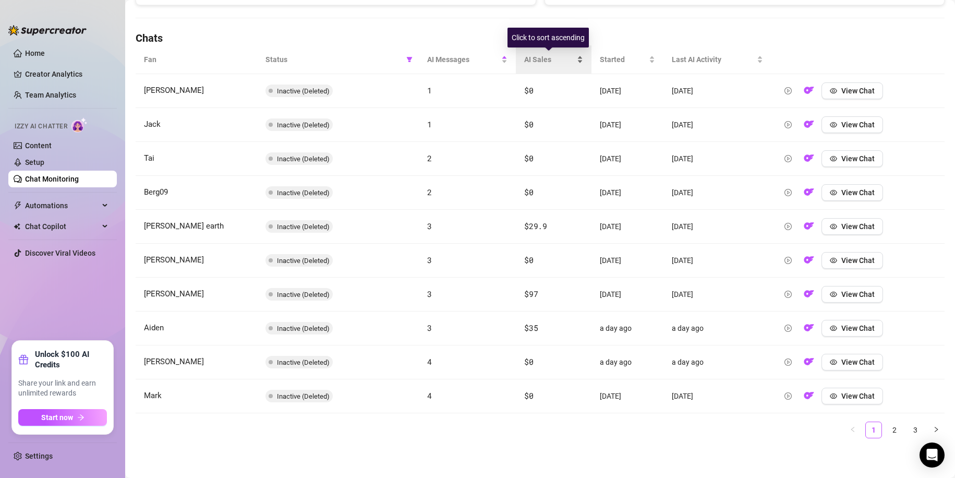
click at [575, 61] on div "AI Sales" at bounding box center [553, 59] width 58 height 11
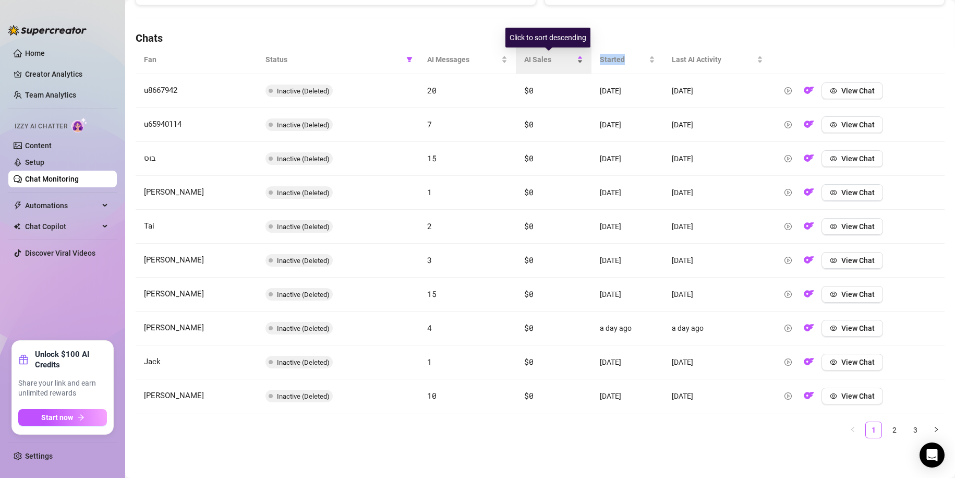
click at [575, 61] on div "AI Sales" at bounding box center [553, 59] width 58 height 11
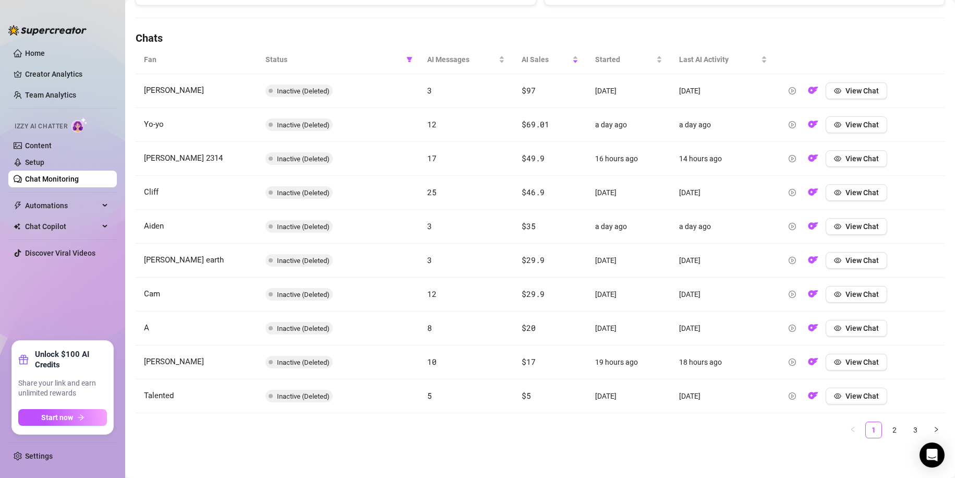
click at [895, 427] on ul "1 2 3" at bounding box center [540, 430] width 809 height 17
click at [891, 428] on link "2" at bounding box center [895, 430] width 16 height 16
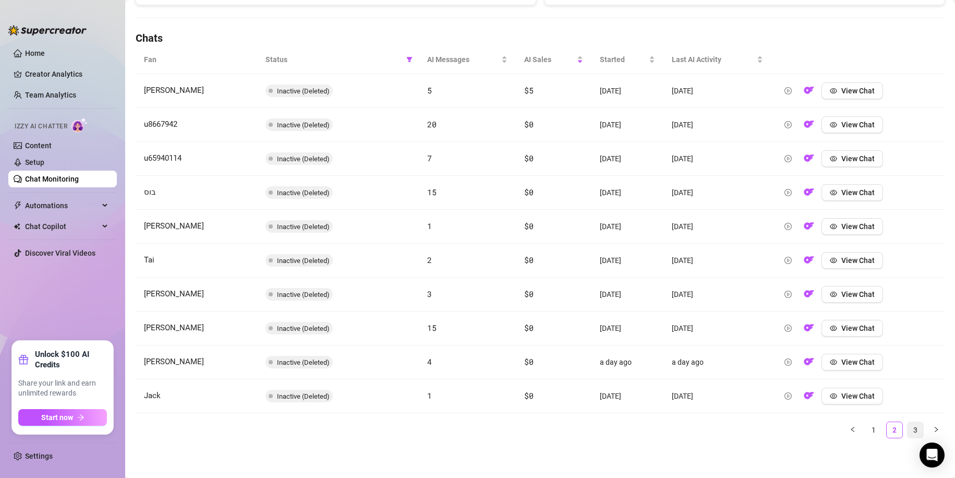
click at [908, 428] on link "3" at bounding box center [916, 430] width 16 height 16
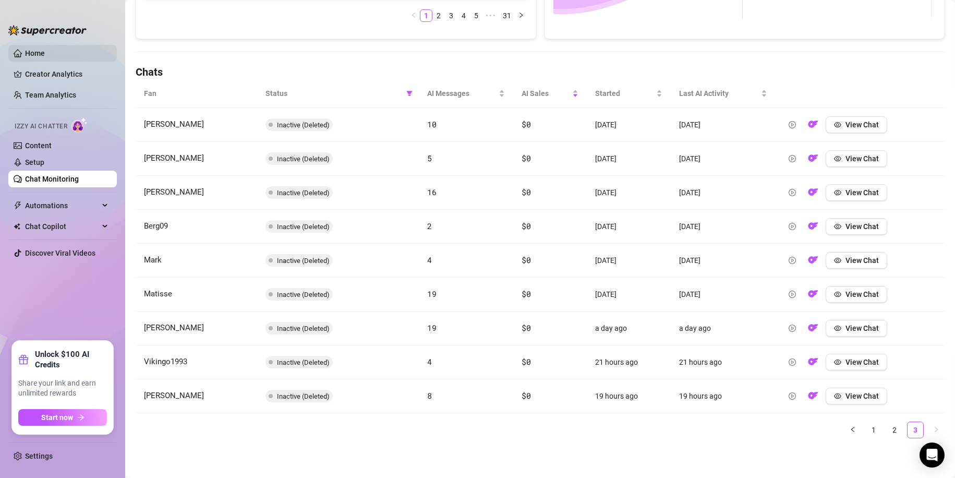
click at [30, 49] on link "Home" at bounding box center [35, 53] width 20 height 8
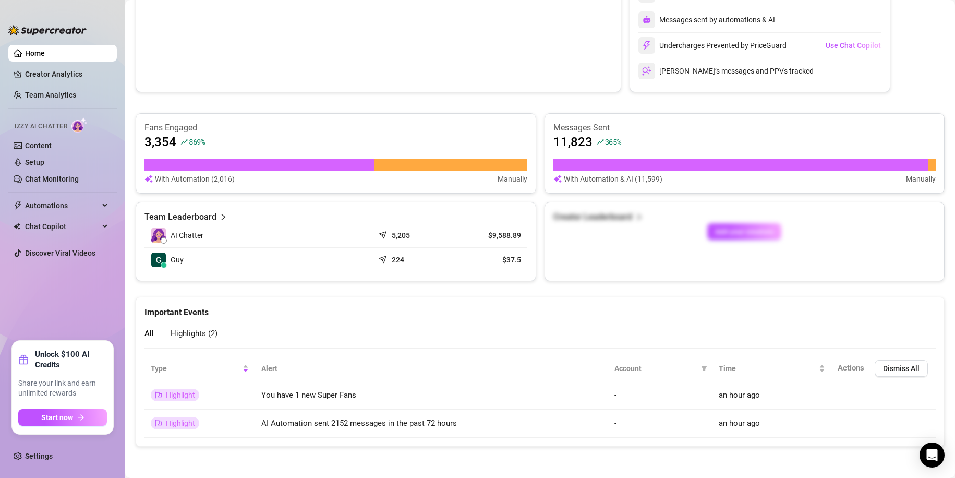
scroll to position [252, 0]
click at [44, 158] on link "Setup" at bounding box center [34, 162] width 19 height 8
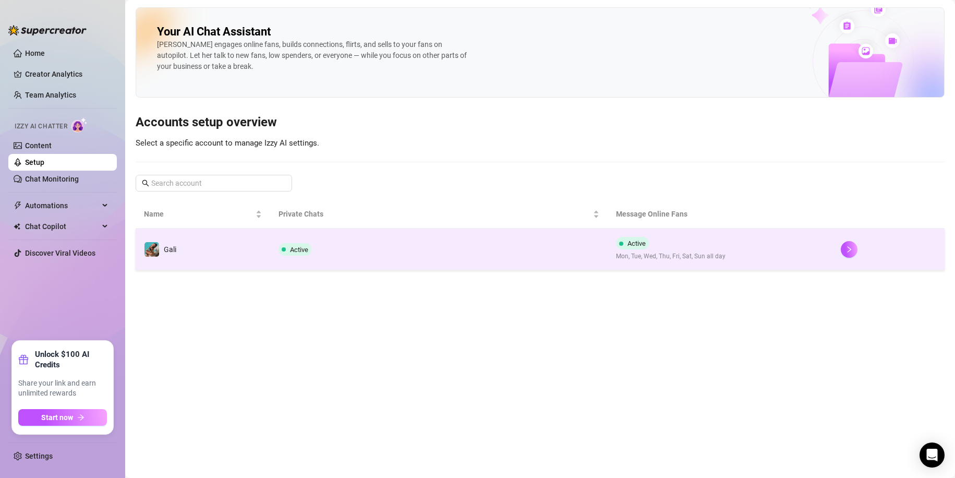
click at [370, 244] on td "Active" at bounding box center [438, 249] width 337 height 42
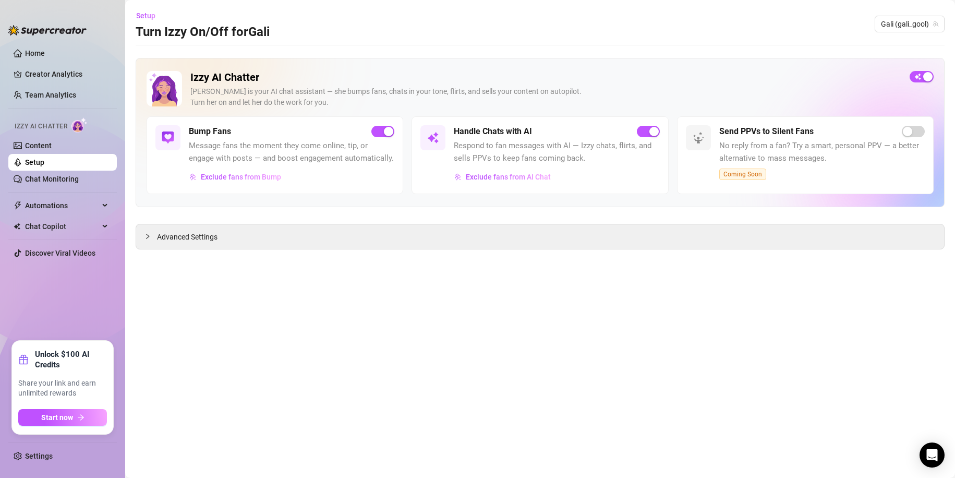
click at [67, 194] on ul "Home Creator Analytics Team Analytics Izzy AI Chatter Content Setup Chat Monito…" at bounding box center [62, 189] width 109 height 296
click at [73, 200] on span "Automations" at bounding box center [62, 205] width 74 height 17
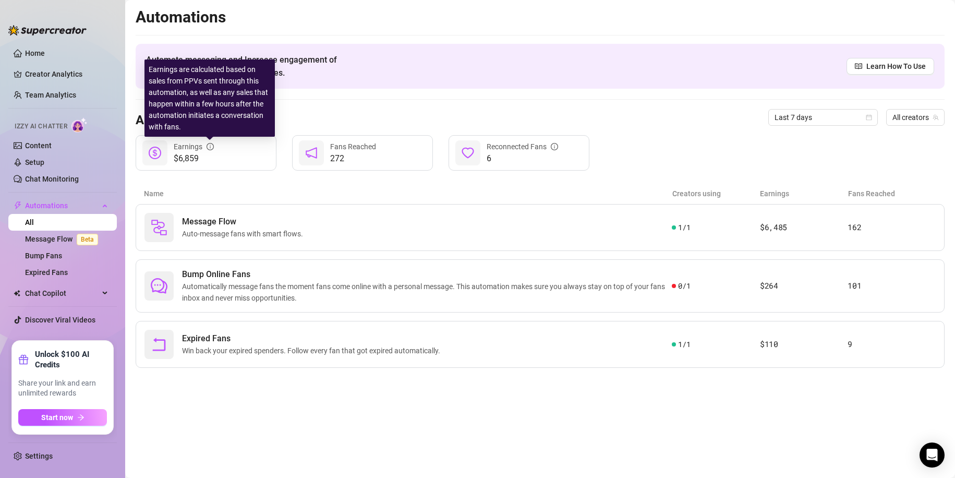
click at [212, 149] on icon "info-circle" at bounding box center [210, 146] width 7 height 7
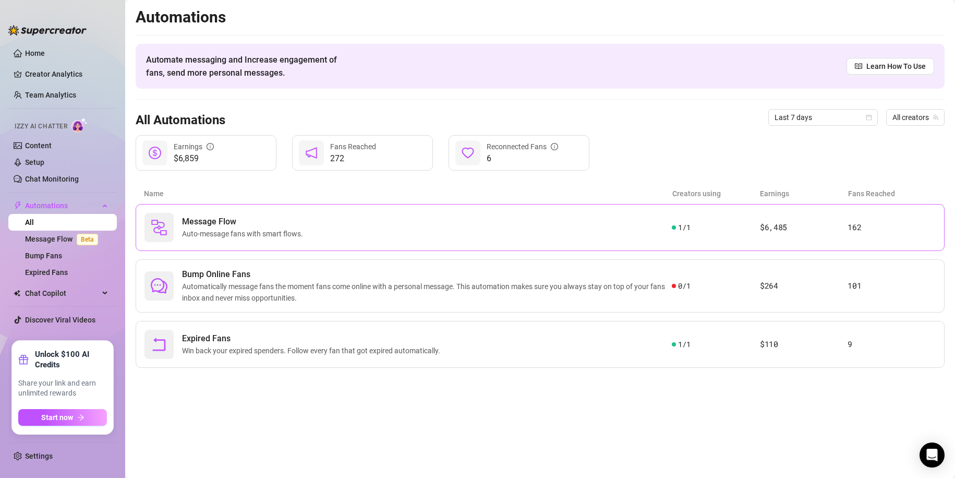
click at [531, 227] on div "Message Flow Auto-message fans with smart flows." at bounding box center [408, 227] width 527 height 29
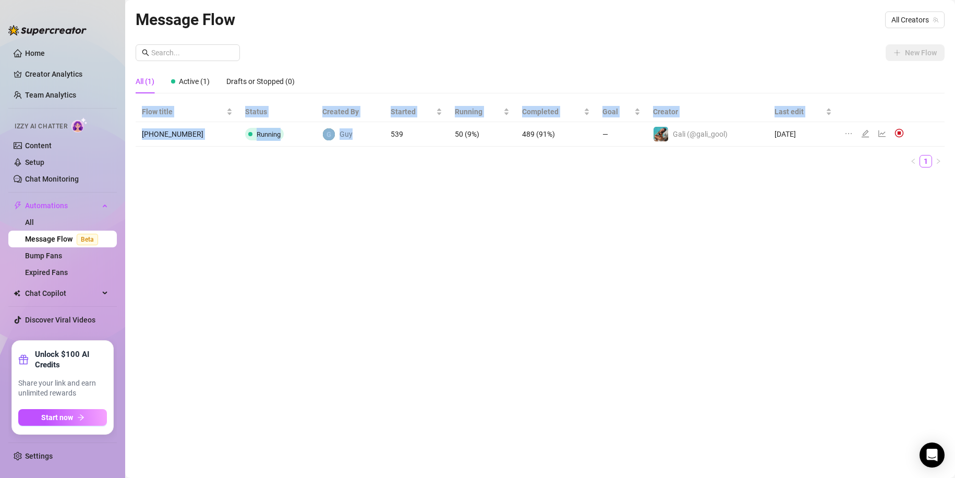
drag, startPoint x: 364, startPoint y: 134, endPoint x: 952, endPoint y: 134, distance: 587.9
click at [952, 134] on main "Message Flow All Creators New Flow All (1) Active (1) Drafts or Stopped (0) Flo…" at bounding box center [540, 239] width 830 height 478
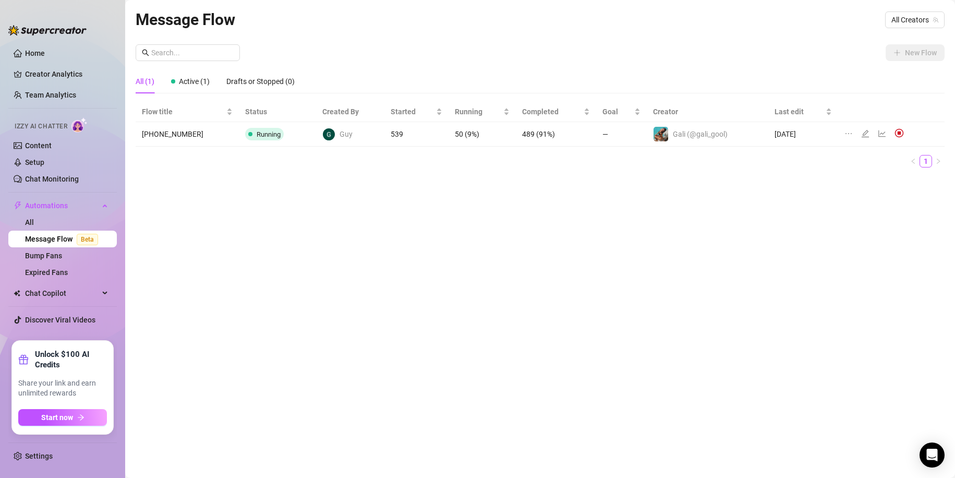
click at [872, 83] on div "All (1) Active (1) Drafts or Stopped (0)" at bounding box center [540, 81] width 809 height 24
click at [845, 132] on icon "ellipsis" at bounding box center [849, 133] width 8 height 8
click at [826, 68] on div "New Flow All (1) Active (1) Drafts or Stopped (0) Flow title Status Created By …" at bounding box center [540, 109] width 809 height 131
click at [879, 133] on icon "line-chart" at bounding box center [882, 133] width 8 height 8
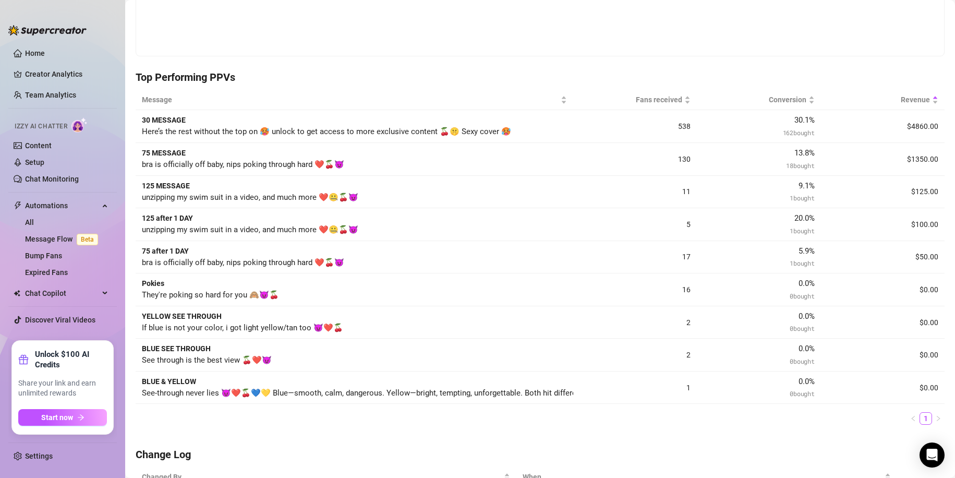
scroll to position [209, 0]
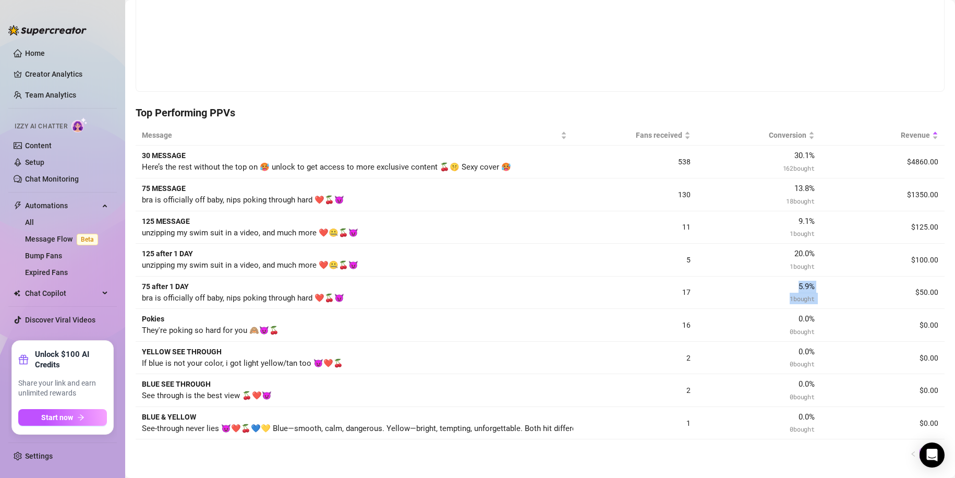
drag, startPoint x: 787, startPoint y: 291, endPoint x: 825, endPoint y: 299, distance: 38.5
click at [825, 299] on tr "75 after 1 DAY bra is officially off baby, nips poking through hard ❤️🍒😈 17 5.9…" at bounding box center [540, 292] width 809 height 33
click at [825, 299] on td "$50.00" at bounding box center [883, 292] width 124 height 33
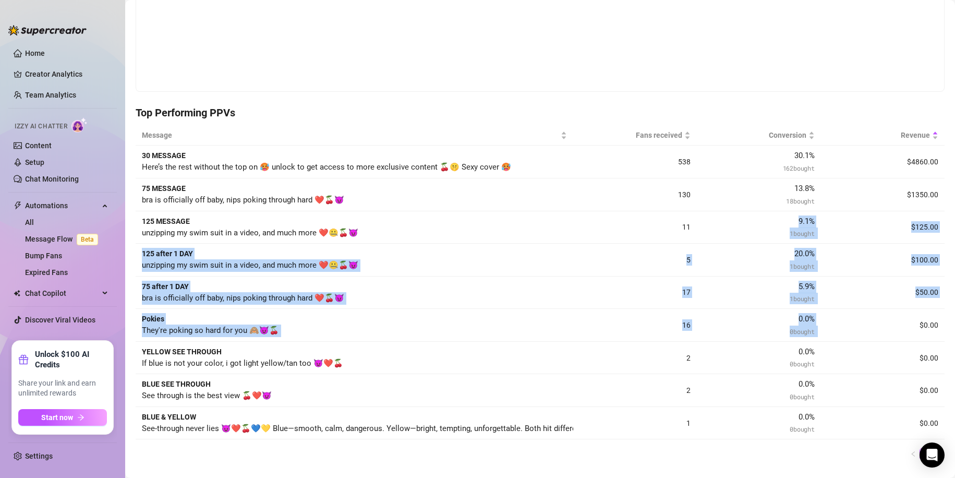
drag, startPoint x: 765, startPoint y: 220, endPoint x: 819, endPoint y: 312, distance: 106.6
click at [819, 312] on tbody "30 MESSAGE Here’s the rest without the top on 🥵 unlock to get access to more ex…" at bounding box center [540, 293] width 809 height 294
click at [821, 312] on td "$0.00" at bounding box center [883, 325] width 124 height 33
drag, startPoint x: 809, startPoint y: 296, endPoint x: 730, endPoint y: 147, distance: 169.4
click at [730, 147] on tbody "30 MESSAGE Here’s the rest without the top on 🥵 unlock to get access to more ex…" at bounding box center [540, 293] width 809 height 294
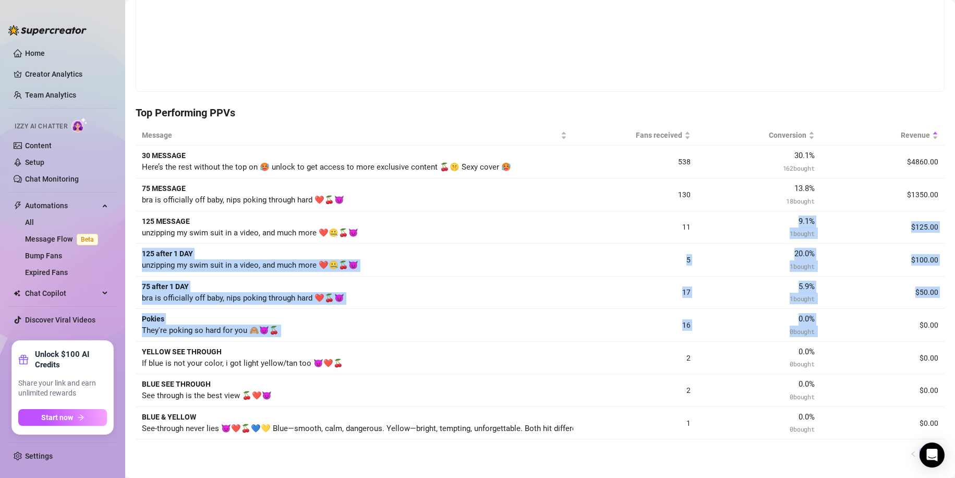
click at [730, 153] on div "30.1 % 162 bought" at bounding box center [758, 162] width 111 height 24
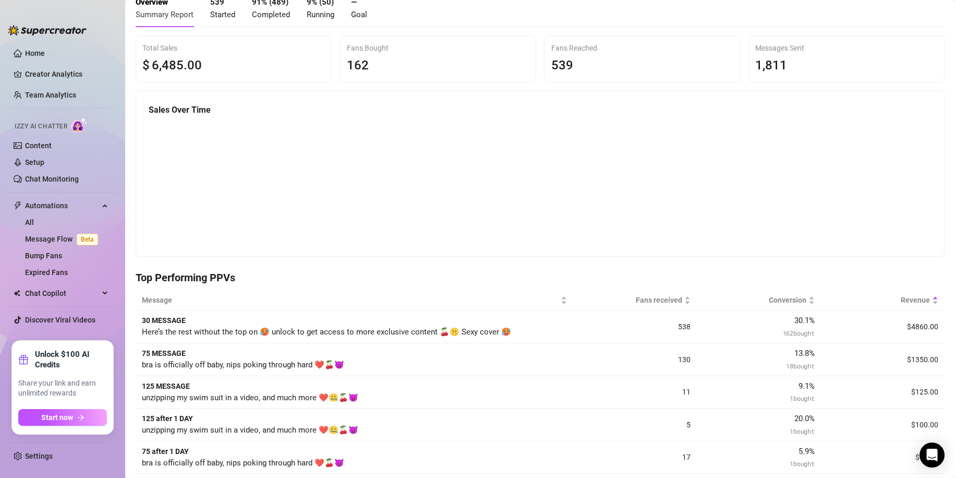
scroll to position [0, 0]
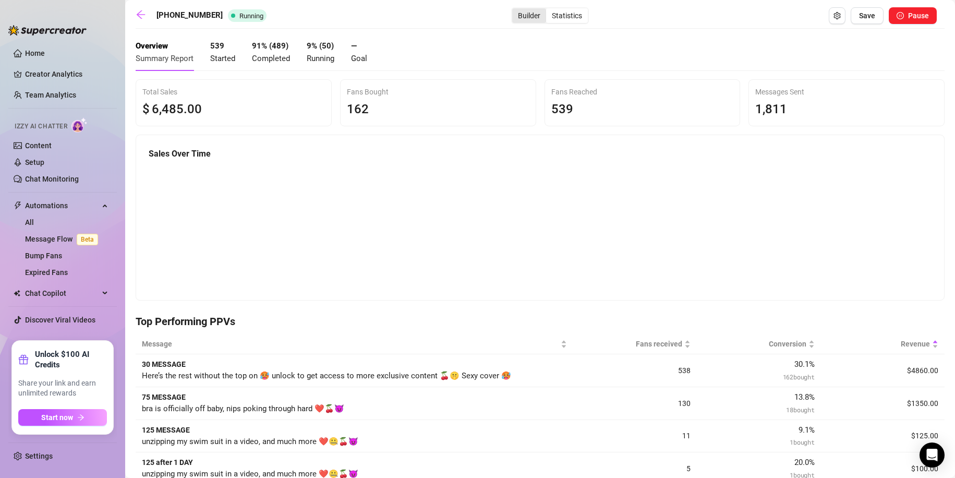
click at [516, 18] on div "Builder" at bounding box center [529, 15] width 34 height 15
click at [515, 10] on input "Builder" at bounding box center [515, 10] width 0 height 0
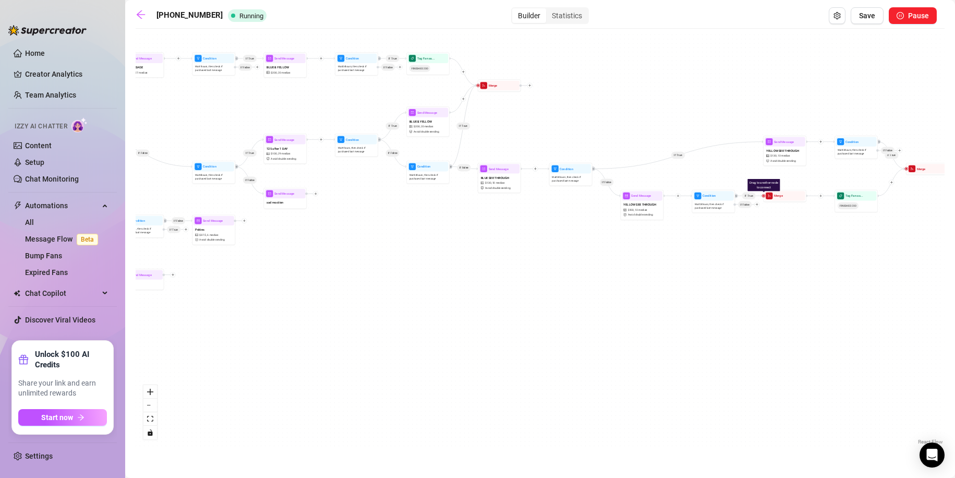
drag, startPoint x: 692, startPoint y: 174, endPoint x: 793, endPoint y: 54, distance: 157.7
click at [790, 52] on div "If True If False If True If False If True If True If True If True If False If F…" at bounding box center [540, 240] width 809 height 413
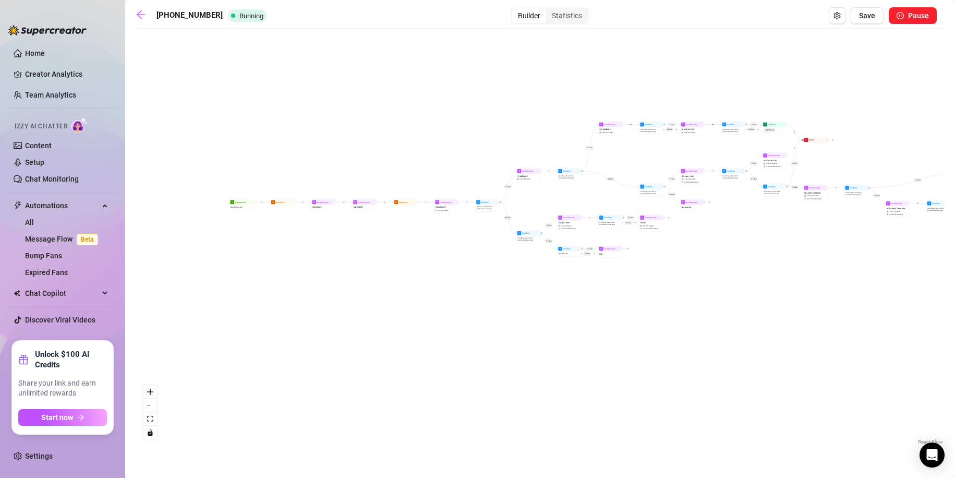
drag, startPoint x: 255, startPoint y: 90, endPoint x: 513, endPoint y: 142, distance: 264.0
click at [513, 142] on div "If True If False If True If False If True If True If True If True If False If F…" at bounding box center [540, 240] width 809 height 413
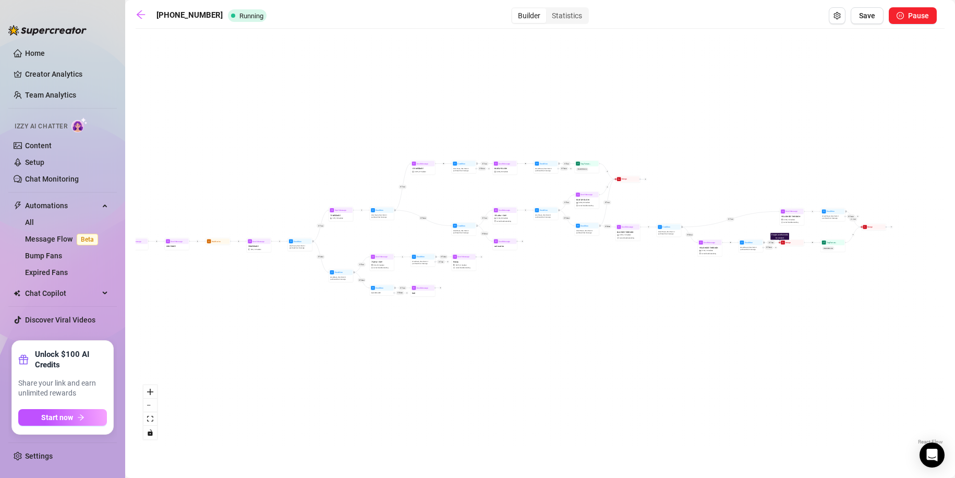
drag, startPoint x: 523, startPoint y: 139, endPoint x: 337, endPoint y: 178, distance: 190.3
click at [337, 178] on div "If True If False If True If False If True If True If True If True If False If F…" at bounding box center [540, 240] width 809 height 413
click at [557, 22] on div "Statistics" at bounding box center [567, 15] width 42 height 15
click at [549, 10] on input "Statistics" at bounding box center [549, 10] width 0 height 0
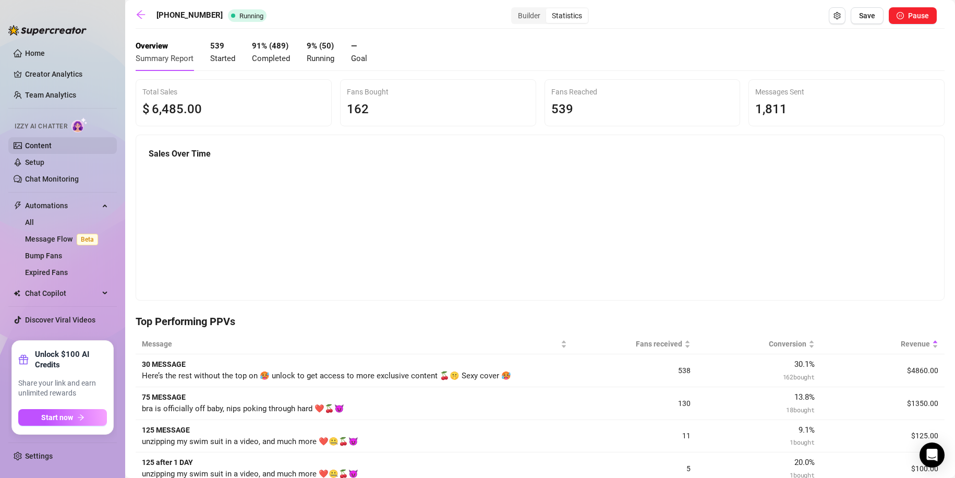
click at [52, 145] on link "Content" at bounding box center [38, 145] width 27 height 8
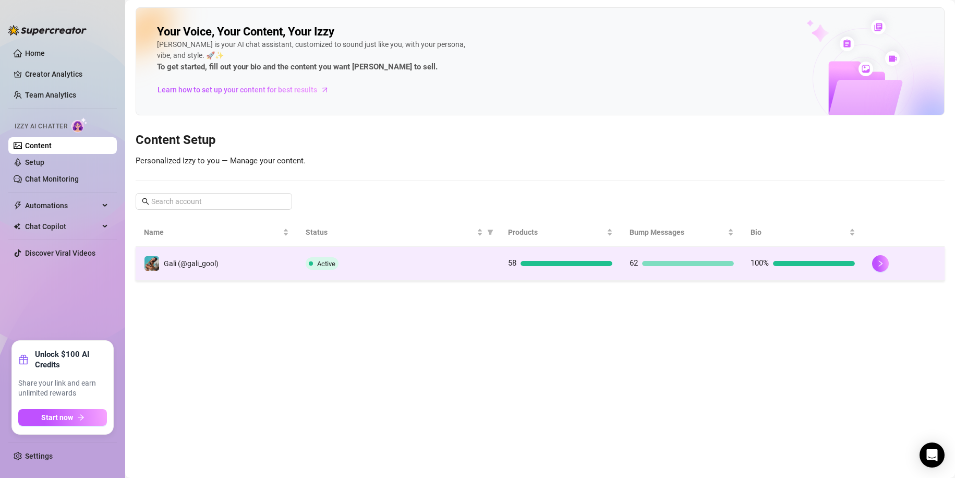
click at [281, 255] on td "Gali (@gali_gool)" at bounding box center [217, 264] width 162 height 34
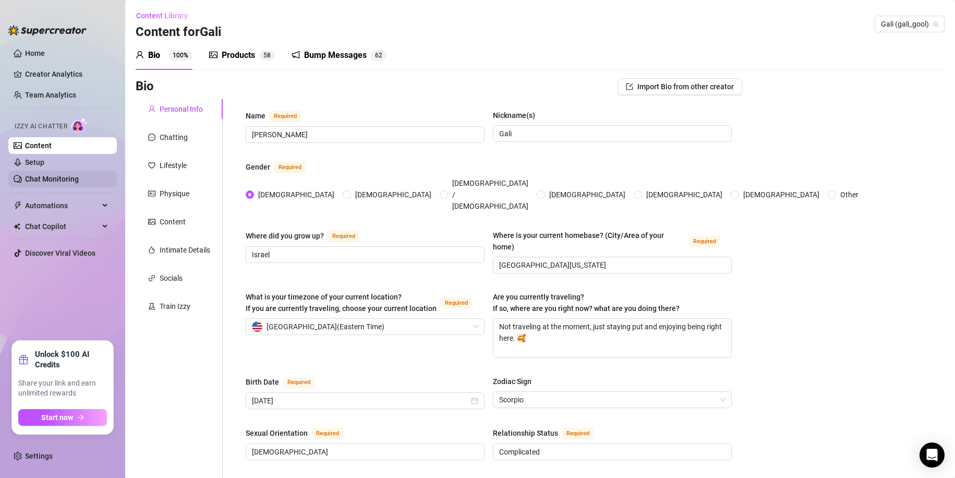
click at [43, 175] on link "Chat Monitoring" at bounding box center [52, 179] width 54 height 8
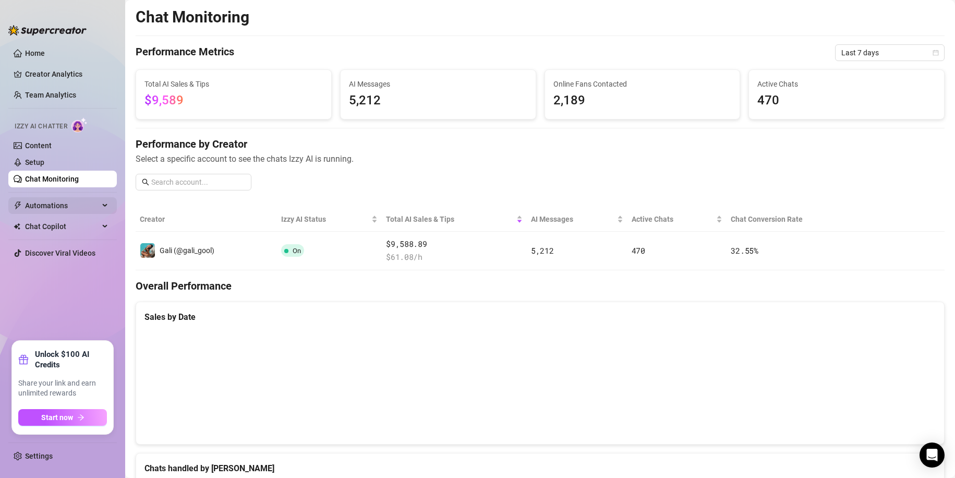
click at [69, 206] on span "Automations" at bounding box center [62, 205] width 74 height 17
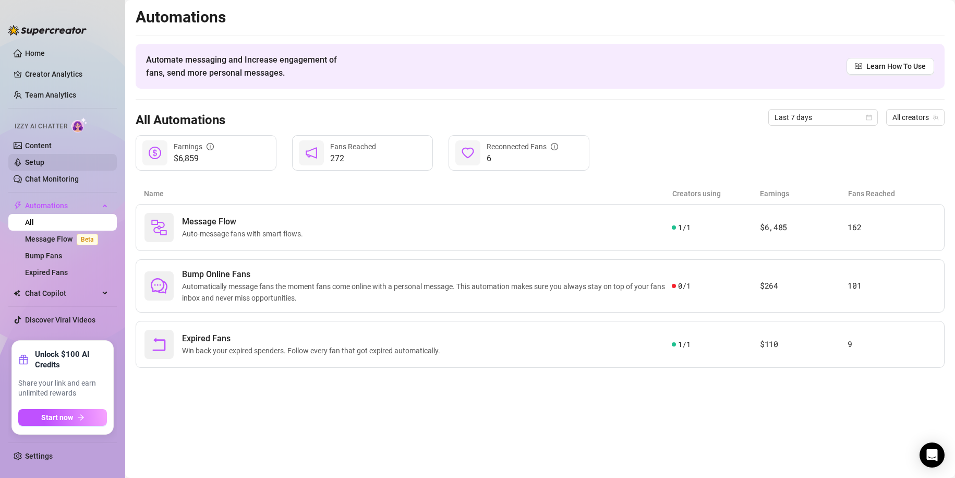
click at [44, 163] on link "Setup" at bounding box center [34, 162] width 19 height 8
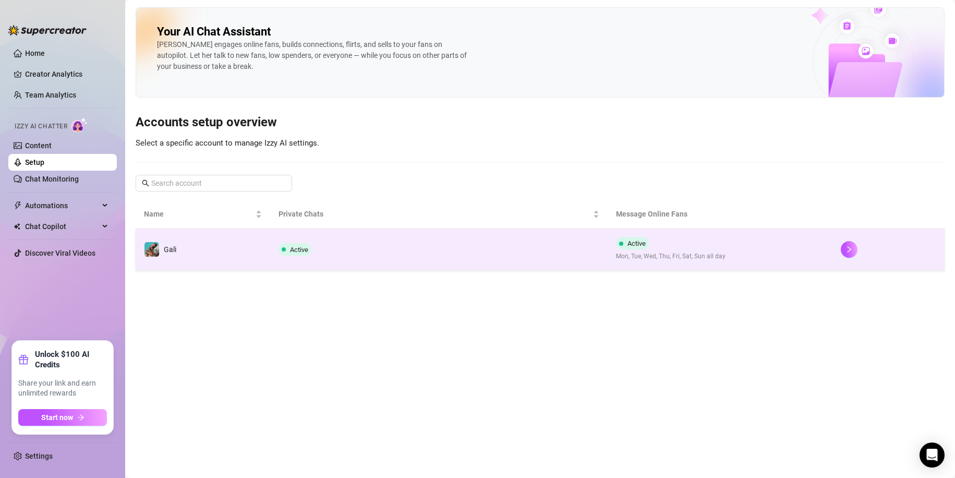
click at [303, 233] on td "Active" at bounding box center [438, 249] width 337 height 42
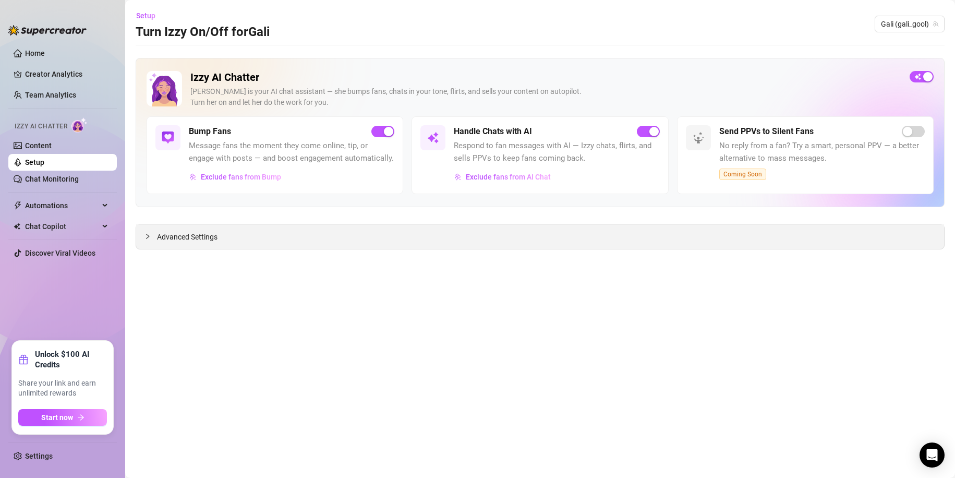
click at [276, 236] on div "Advanced Settings" at bounding box center [540, 236] width 808 height 25
click at [221, 237] on div "Advanced Settings" at bounding box center [540, 236] width 808 height 25
click at [172, 230] on div "Advanced Settings" at bounding box center [540, 236] width 808 height 25
click at [175, 231] on div "Advanced Settings" at bounding box center [540, 236] width 808 height 25
click at [177, 234] on span "Advanced Settings" at bounding box center [187, 236] width 61 height 11
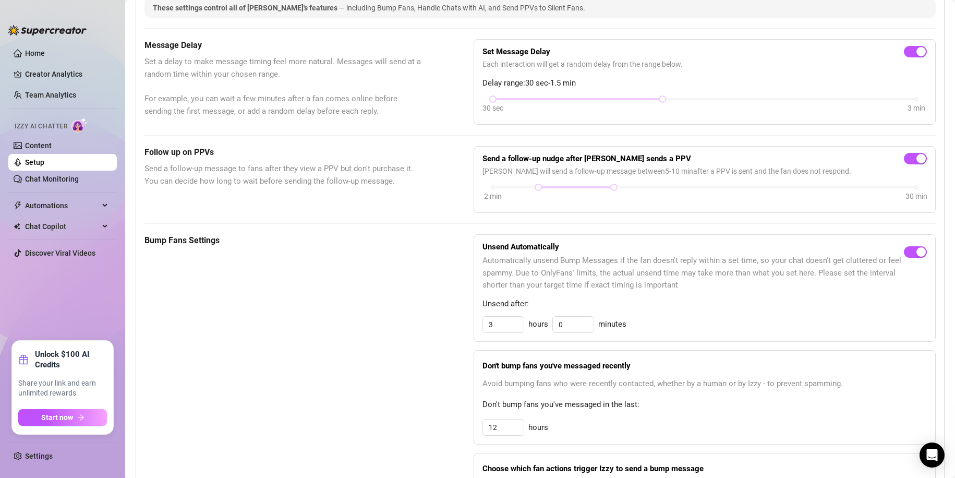
scroll to position [261, 0]
drag, startPoint x: 656, startPoint y: 111, endPoint x: 336, endPoint y: 112, distance: 319.8
click at [336, 112] on div "Message Delay Set a delay to make message timing feel more natural. Messages wi…" at bounding box center [540, 81] width 791 height 86
click at [437, 311] on div "Bump Fans Settings Unsend Automatically Automatically unsend Bump Messages if t…" at bounding box center [540, 387] width 791 height 309
click at [536, 189] on div at bounding box center [538, 186] width 5 height 5
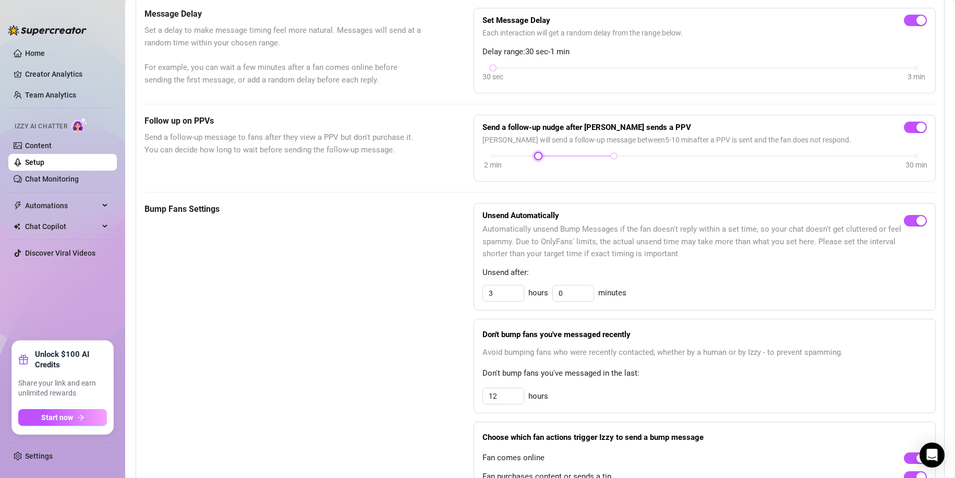
scroll to position [417, 0]
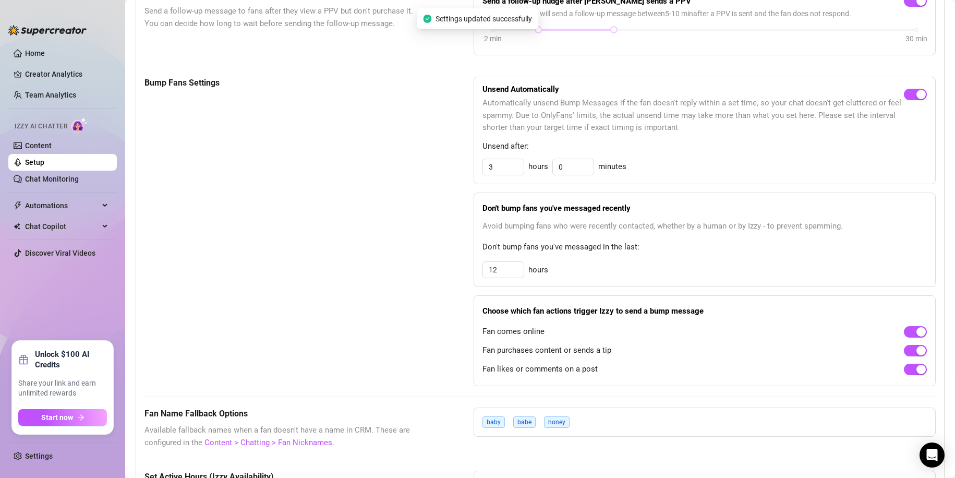
click at [357, 322] on div "Bump Fans Settings" at bounding box center [283, 231] width 277 height 309
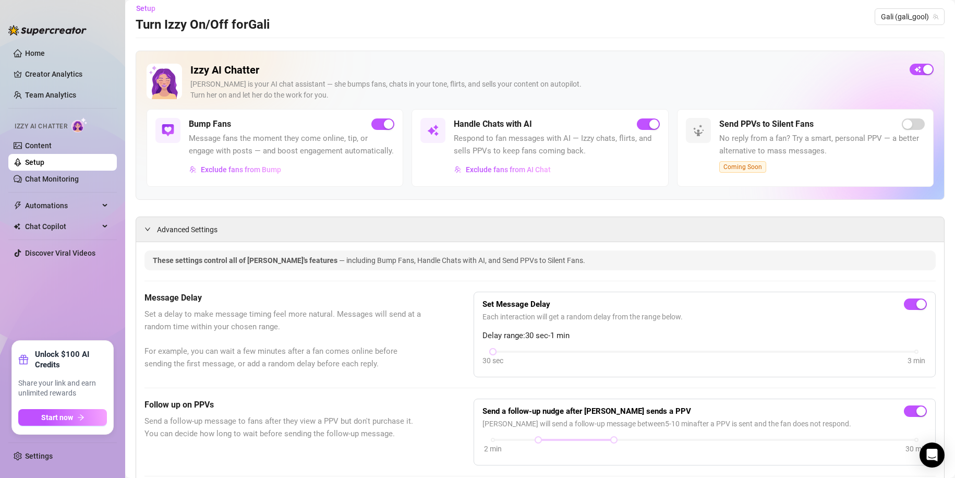
scroll to position [0, 0]
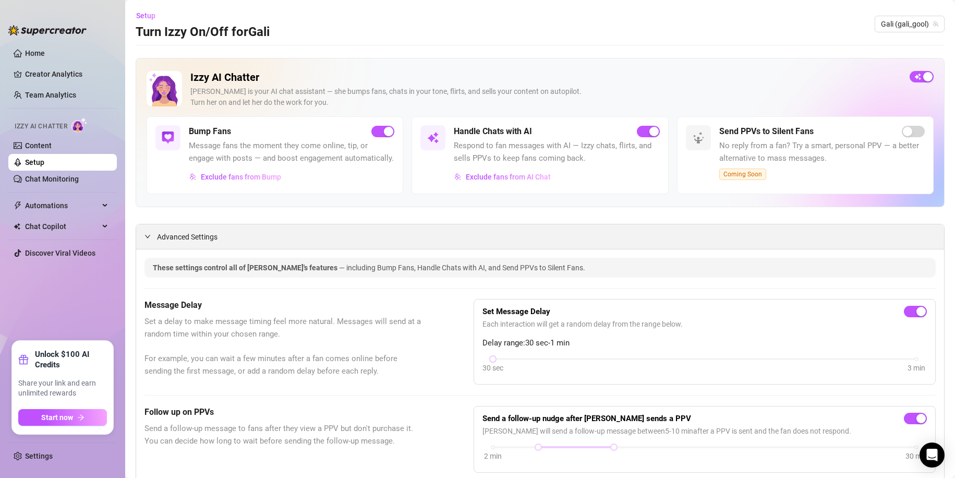
click at [188, 243] on div "Advanced Settings" at bounding box center [540, 236] width 808 height 25
click at [187, 243] on span "Advanced Settings" at bounding box center [187, 236] width 61 height 11
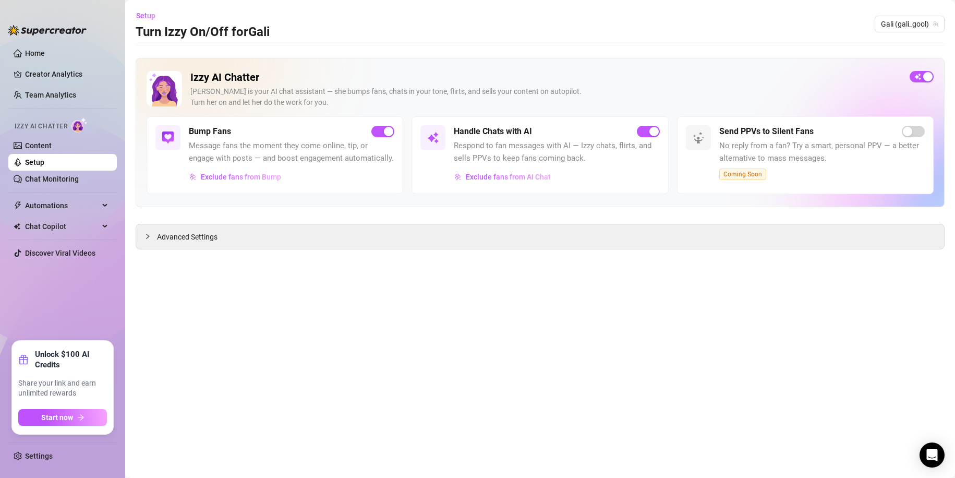
click at [23, 42] on ul "Home Creator Analytics Team Analytics Izzy AI Chatter Content Setup Chat Monito…" at bounding box center [62, 189] width 109 height 296
drag, startPoint x: 23, startPoint y: 49, endPoint x: 36, endPoint y: 43, distance: 13.8
click at [25, 49] on link "Home" at bounding box center [35, 53] width 20 height 8
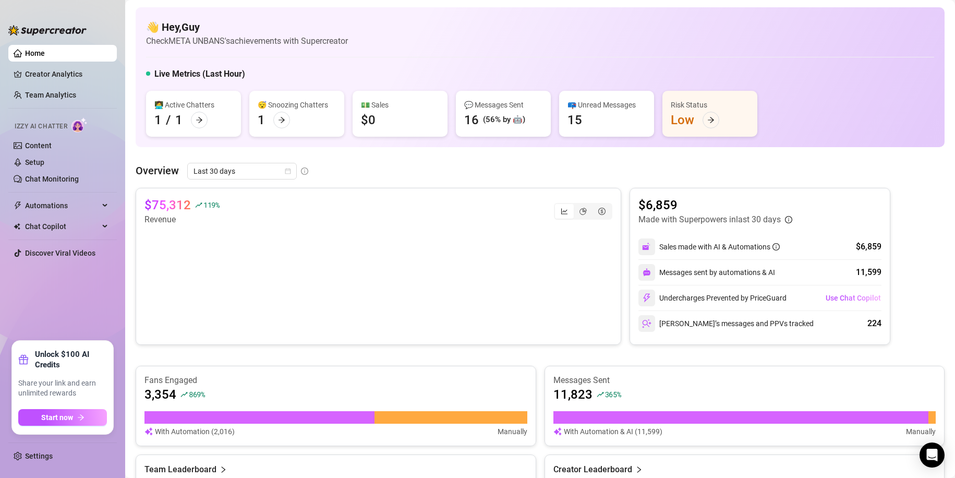
click at [600, 104] on div "📪 Unread Messages" at bounding box center [607, 104] width 78 height 11
drag, startPoint x: 536, startPoint y: 104, endPoint x: 530, endPoint y: 118, distance: 14.9
click at [530, 118] on div "💬 Messages Sent 16 (56% by 🤖)" at bounding box center [503, 114] width 95 height 46
drag, startPoint x: 476, startPoint y: 103, endPoint x: 520, endPoint y: 117, distance: 46.5
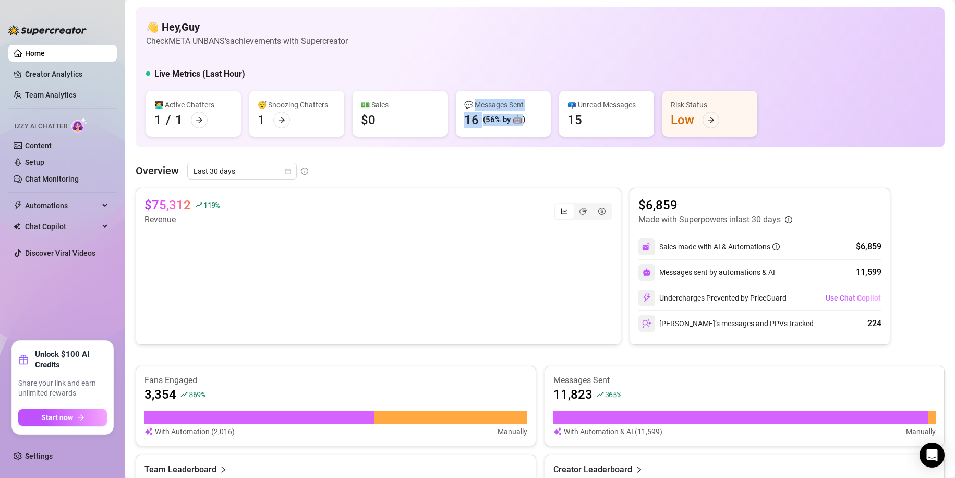
click at [520, 117] on div "💬 Messages Sent 16 (56% by 🤖)" at bounding box center [503, 114] width 95 height 46
click at [520, 117] on div "(56% by 🤖)" at bounding box center [504, 120] width 42 height 13
click at [642, 172] on div "Overview Last 30 days" at bounding box center [540, 171] width 809 height 17
click at [44, 158] on link "Setup" at bounding box center [34, 162] width 19 height 8
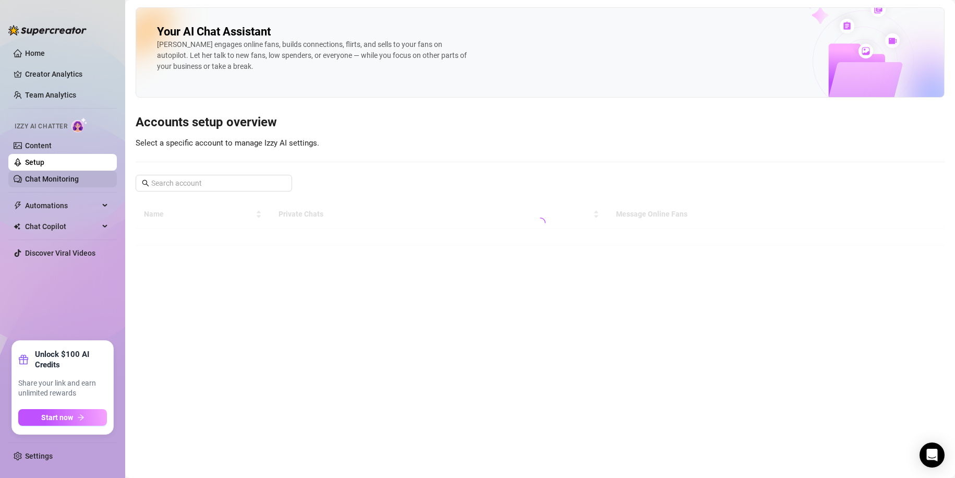
click at [54, 177] on link "Chat Monitoring" at bounding box center [52, 179] width 54 height 8
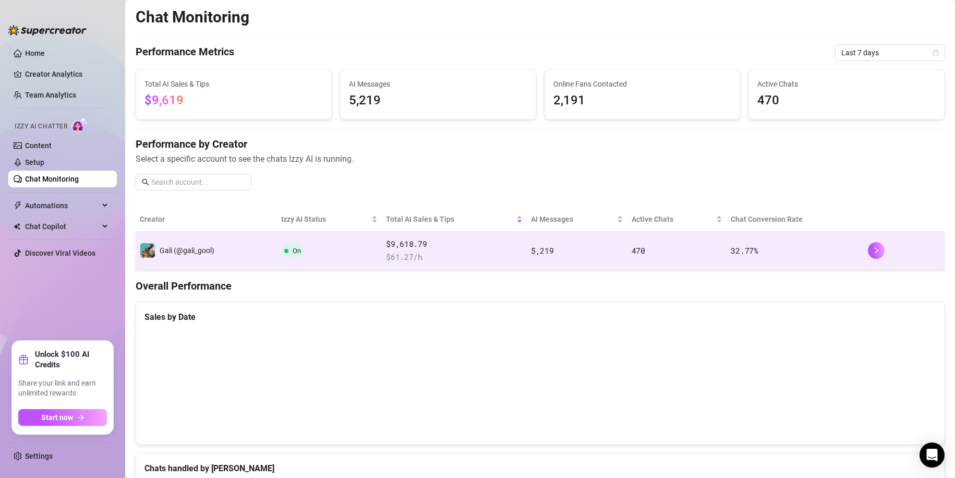
click at [341, 248] on td "On" at bounding box center [329, 251] width 105 height 39
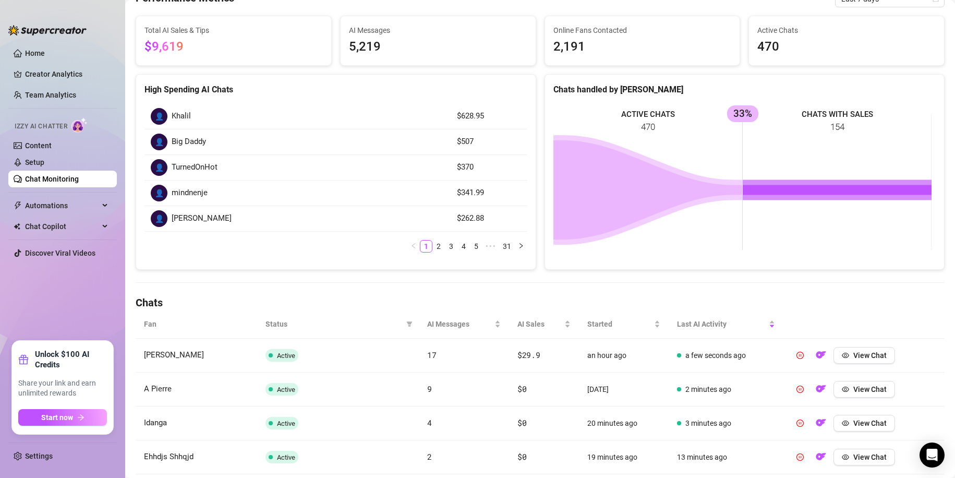
scroll to position [104, 0]
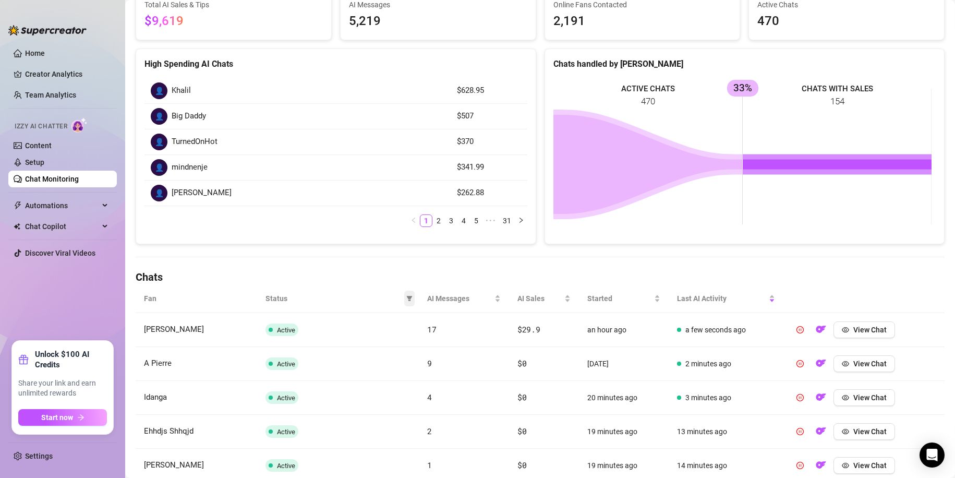
click at [409, 304] on span at bounding box center [409, 299] width 10 height 16
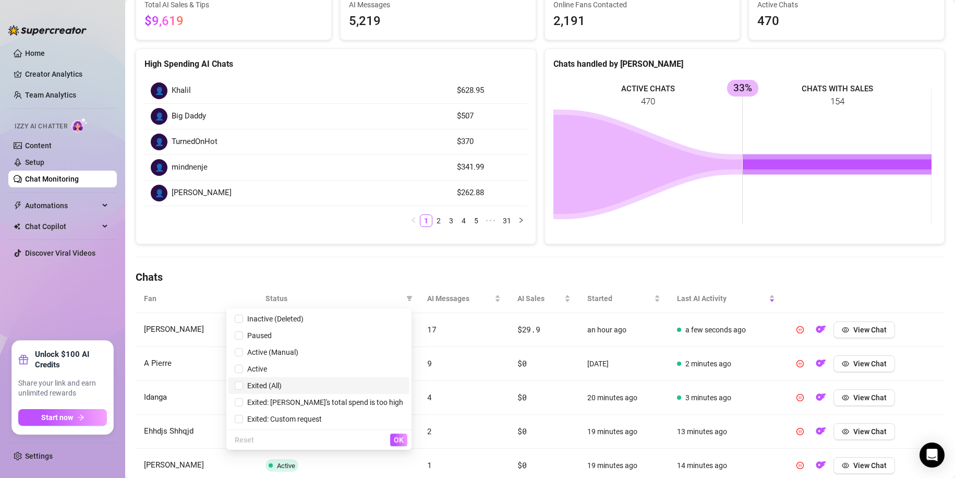
click at [328, 380] on span "Exited (All)" at bounding box center [319, 385] width 169 height 11
checkbox input "true"
click at [396, 437] on span "OK" at bounding box center [399, 440] width 10 height 8
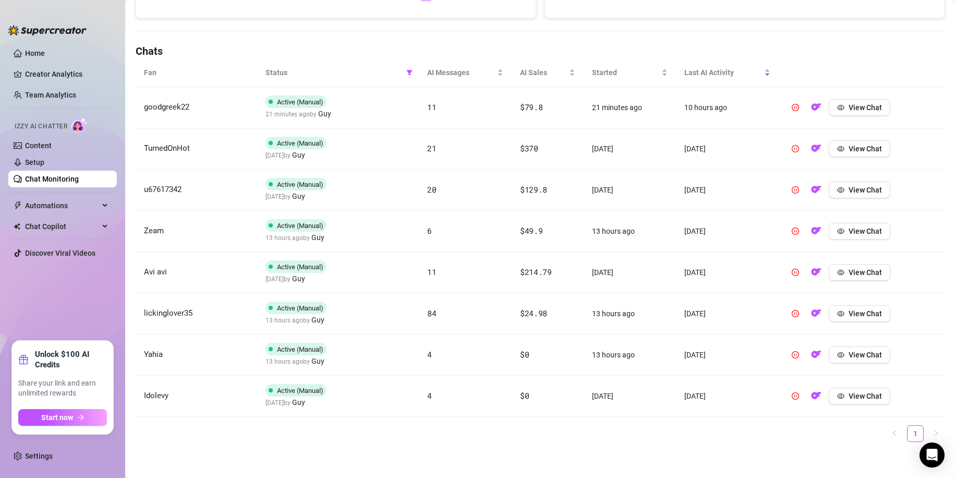
scroll to position [334, 0]
